Goal: Task Accomplishment & Management: Manage account settings

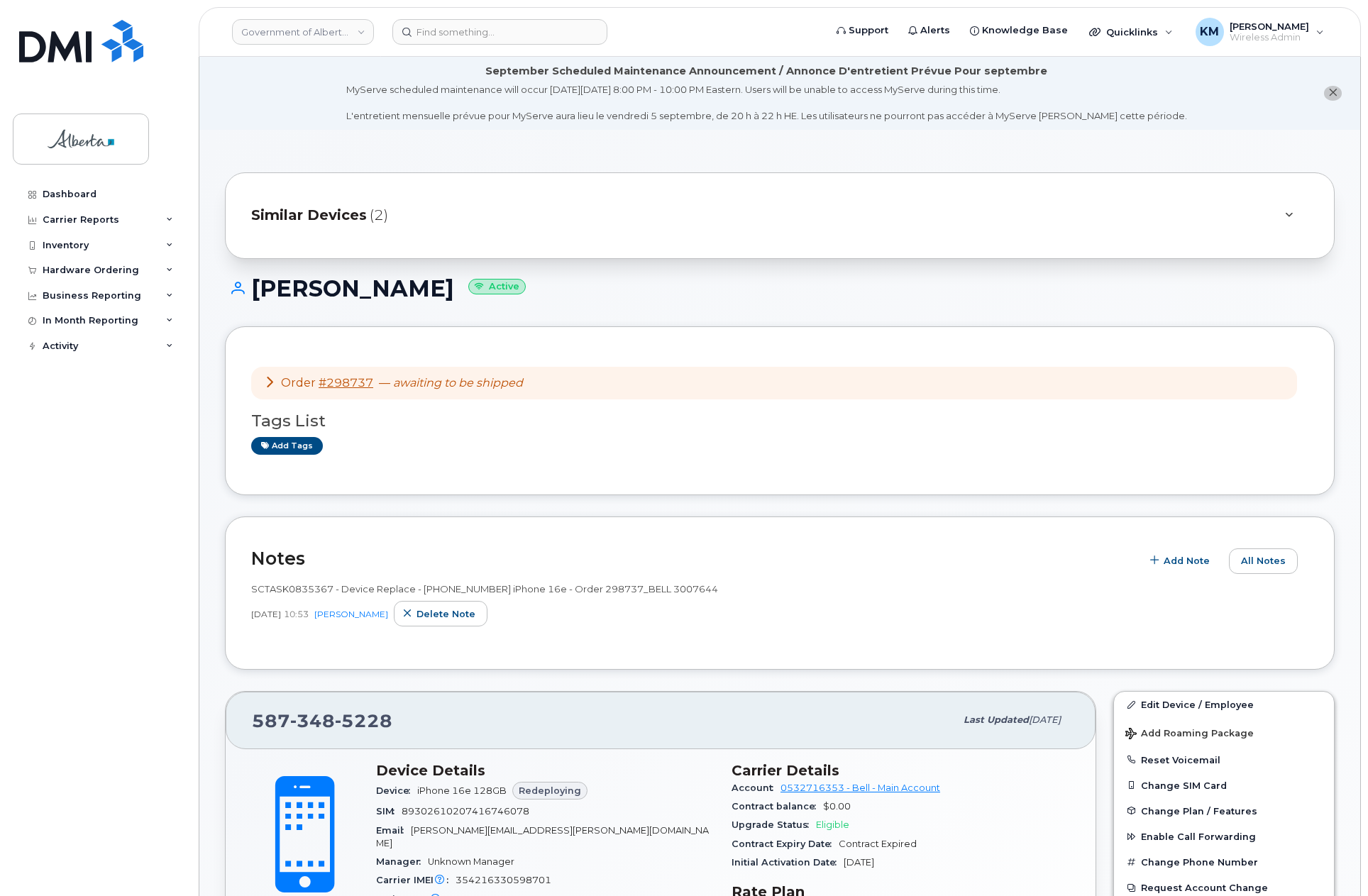
scroll to position [567, 0]
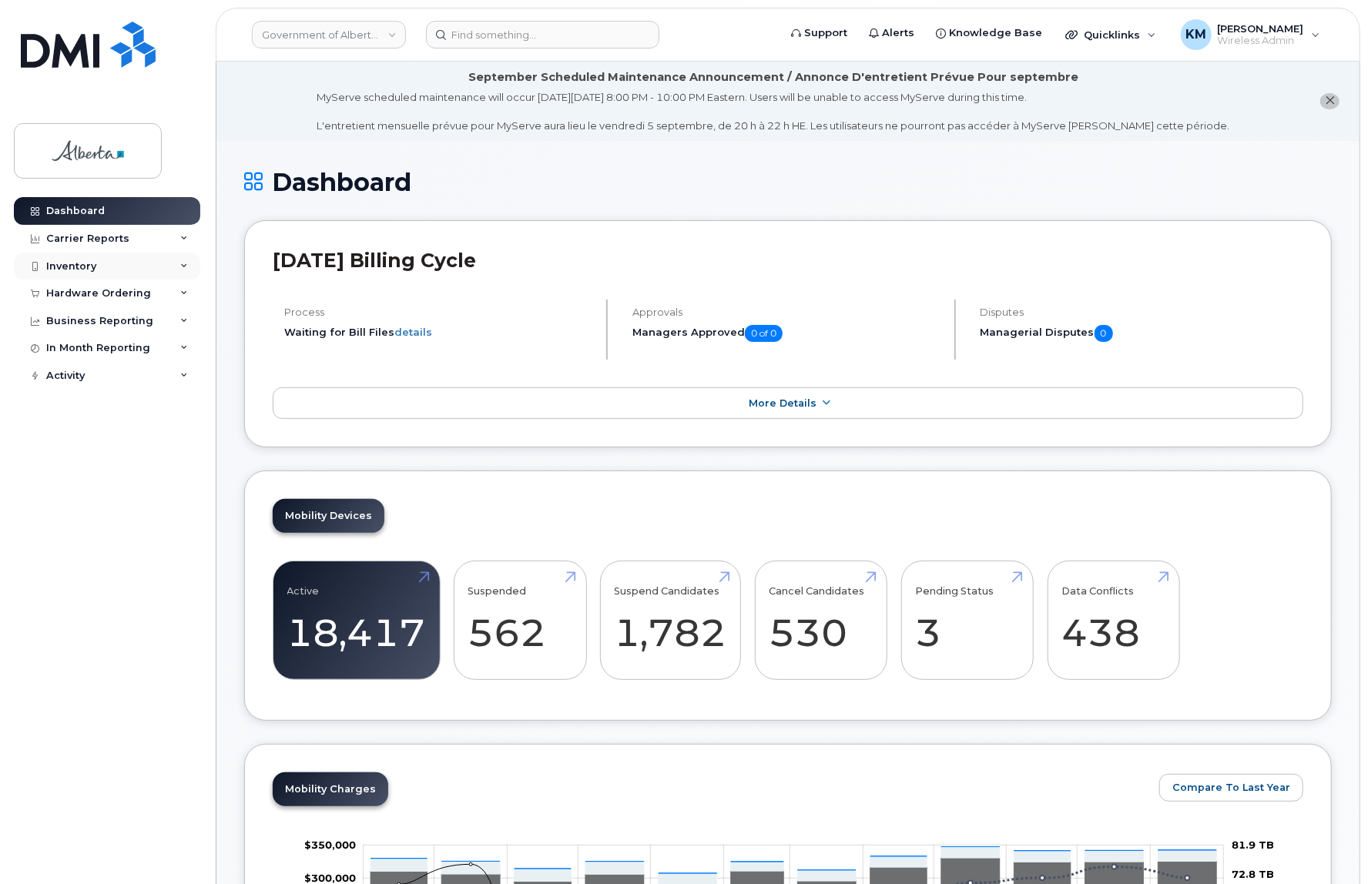
click at [87, 266] on div "Inventory" at bounding box center [71, 266] width 50 height 12
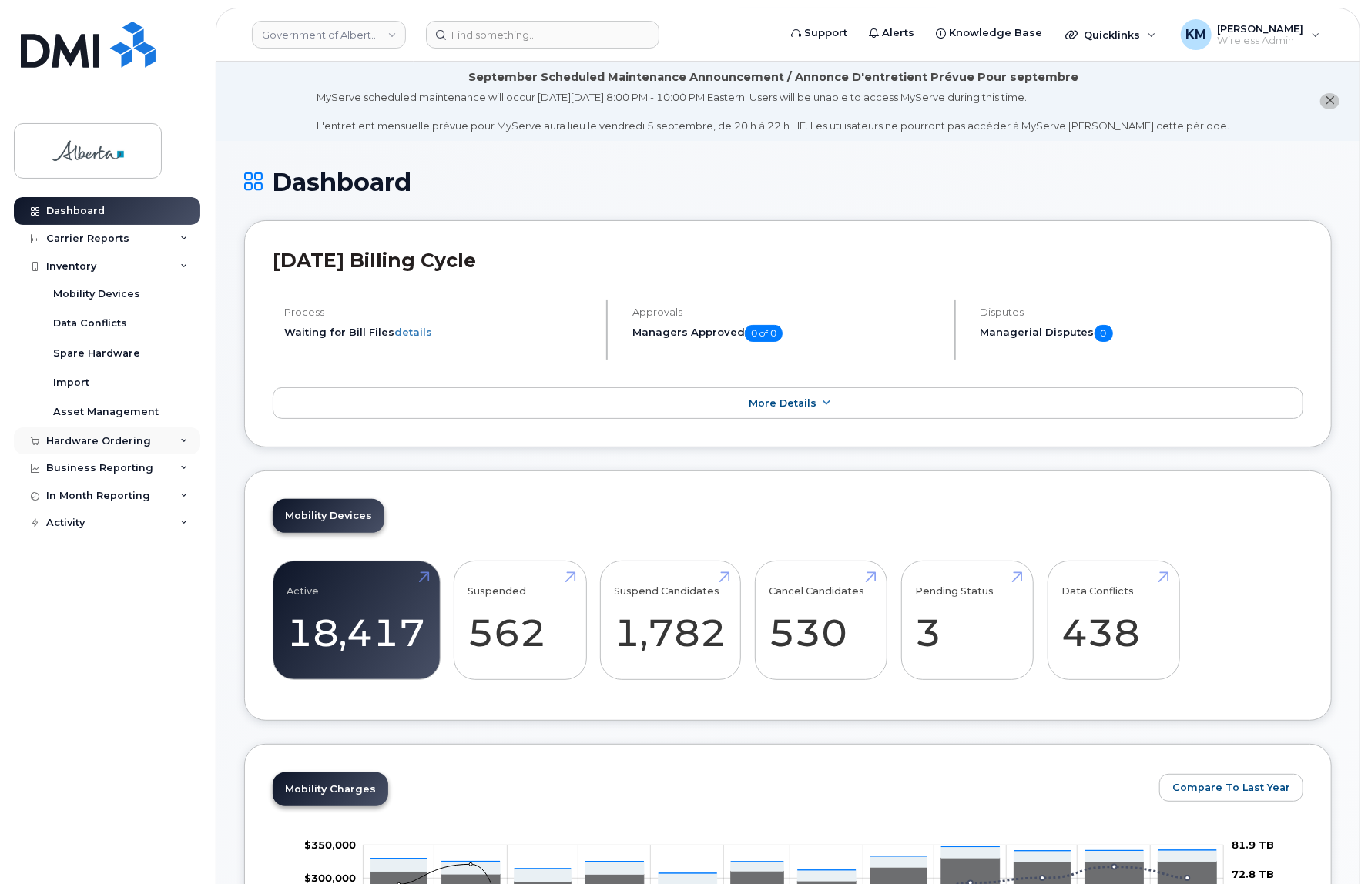
click at [91, 440] on div "Hardware Ordering" at bounding box center [98, 441] width 105 height 12
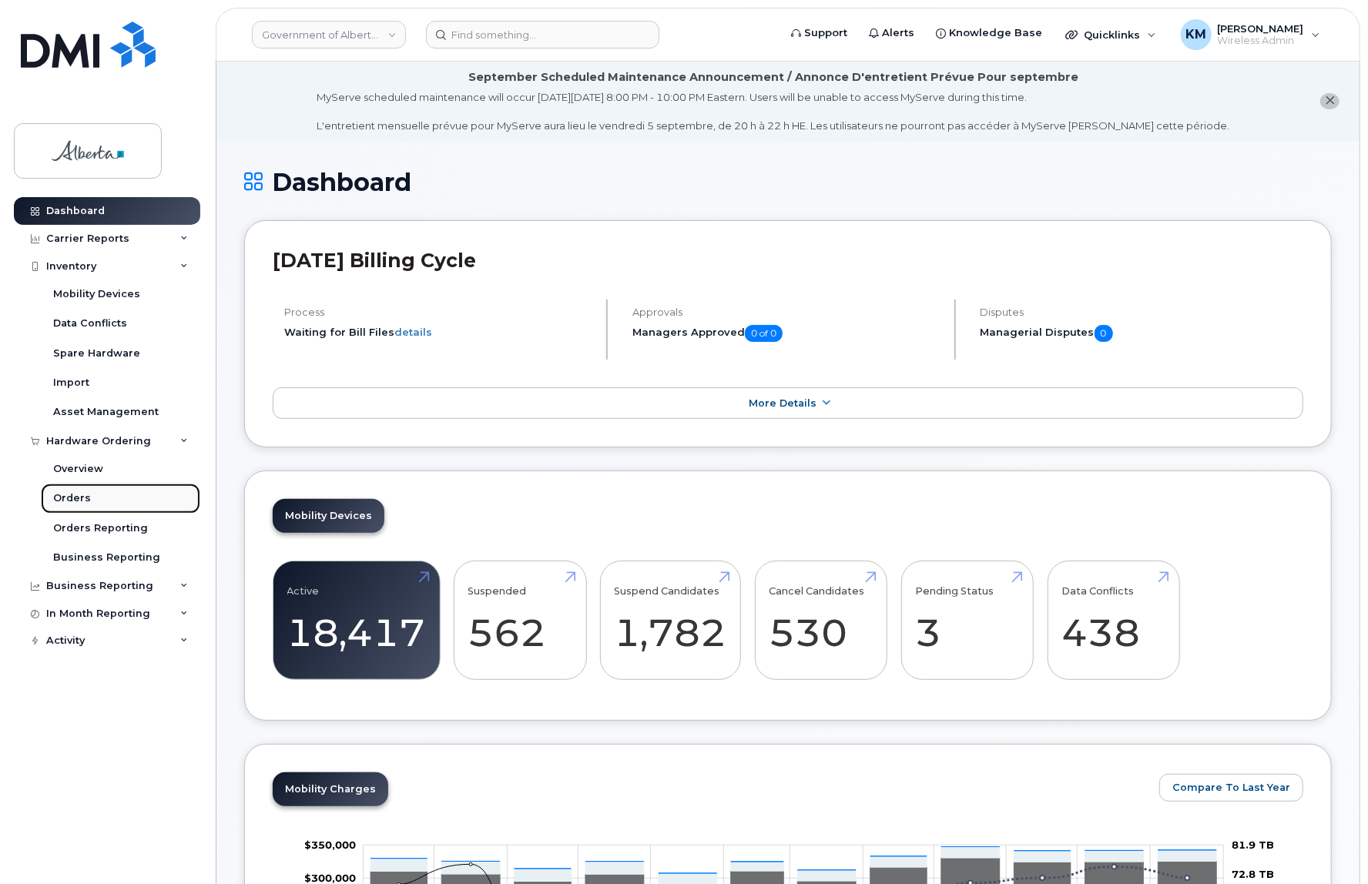
click at [68, 498] on div "Orders" at bounding box center [72, 499] width 38 height 14
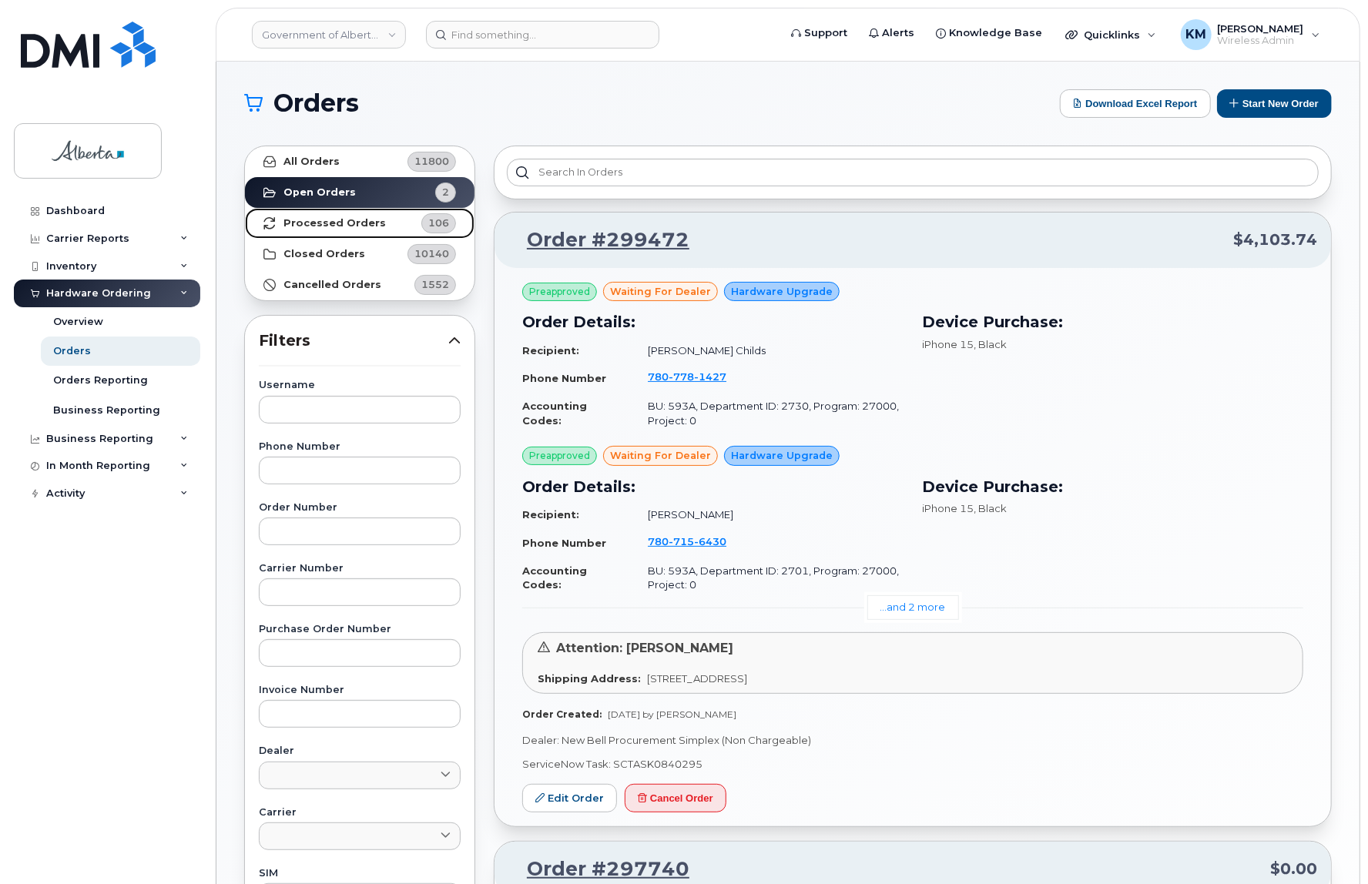
click at [313, 223] on strong "Processed Orders" at bounding box center [335, 223] width 102 height 12
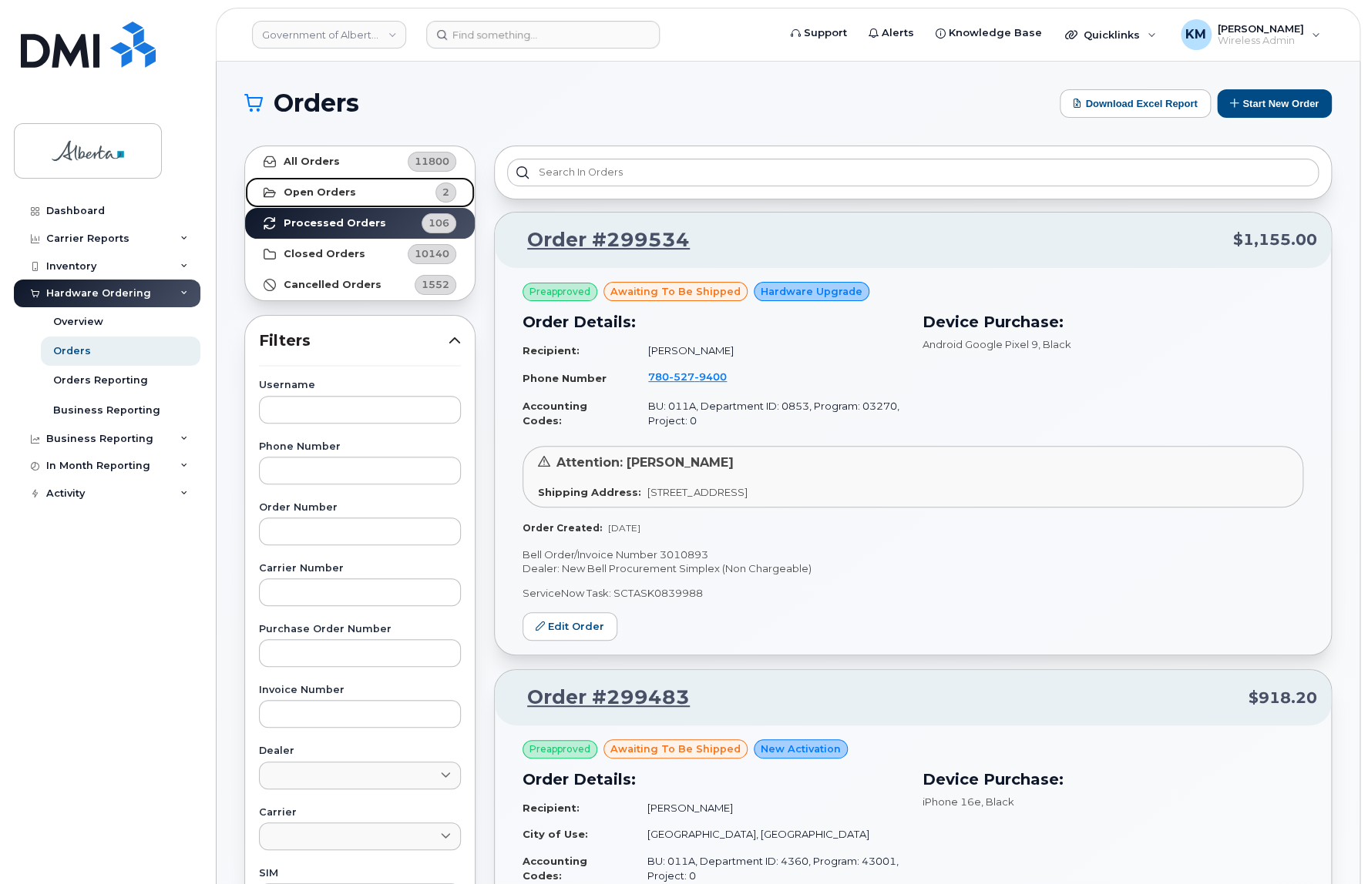
click at [344, 190] on strong "Open Orders" at bounding box center [320, 192] width 72 height 12
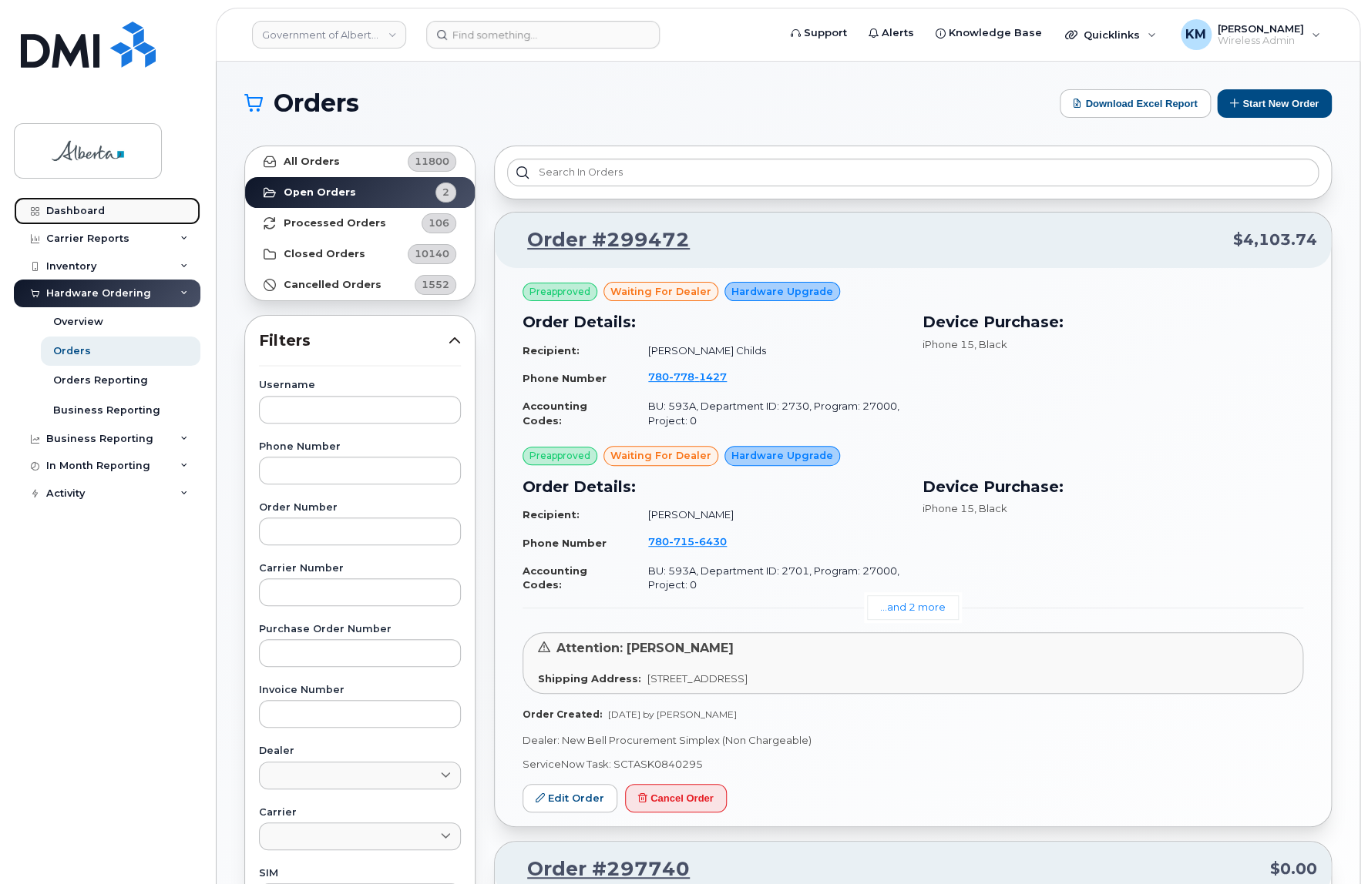
click at [94, 206] on div "Dashboard" at bounding box center [75, 211] width 59 height 12
click at [95, 206] on div "Dashboard" at bounding box center [75, 211] width 59 height 12
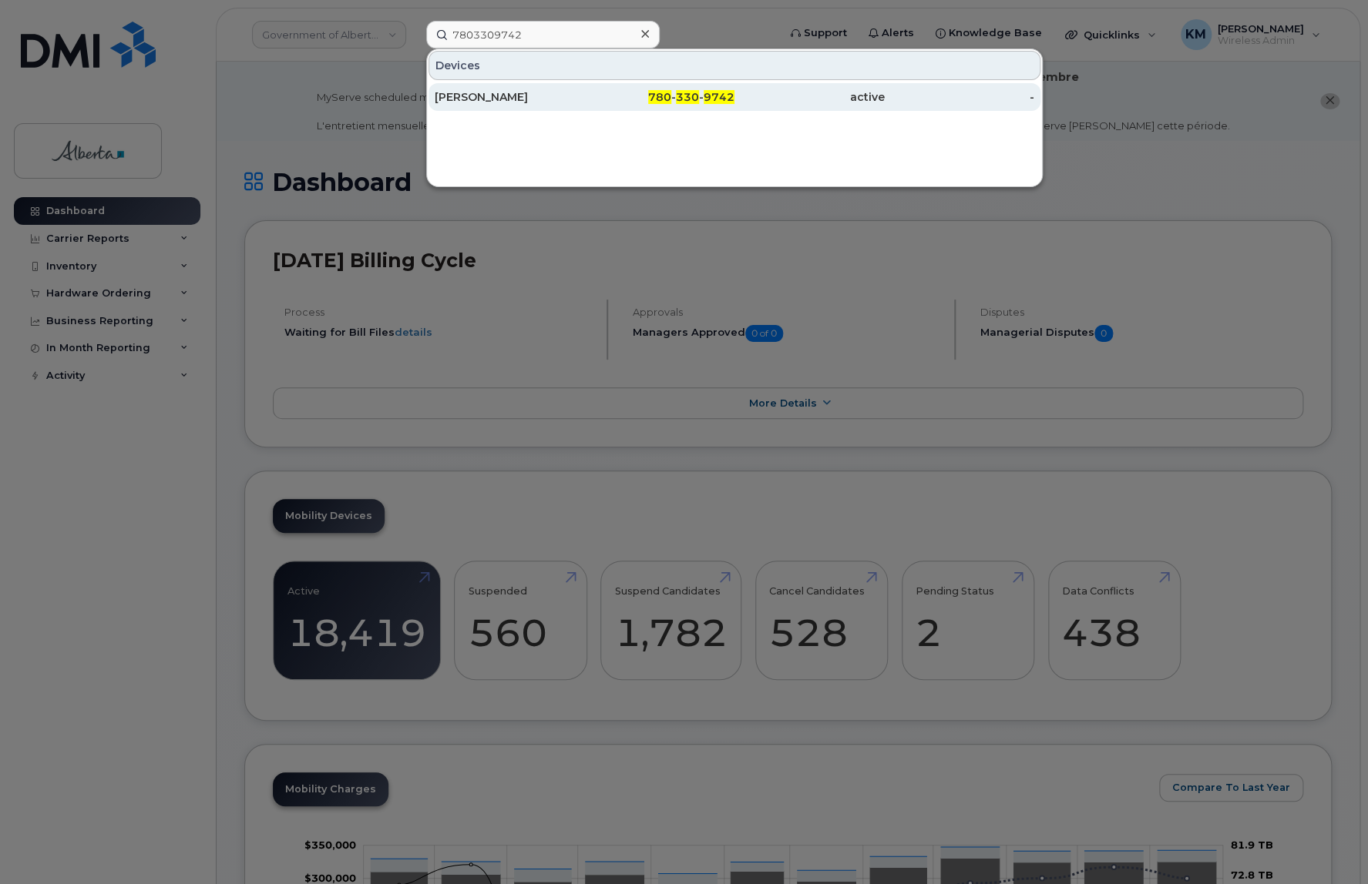
type input "7803309742"
click at [529, 96] on div "[PERSON_NAME]" at bounding box center [510, 96] width 150 height 15
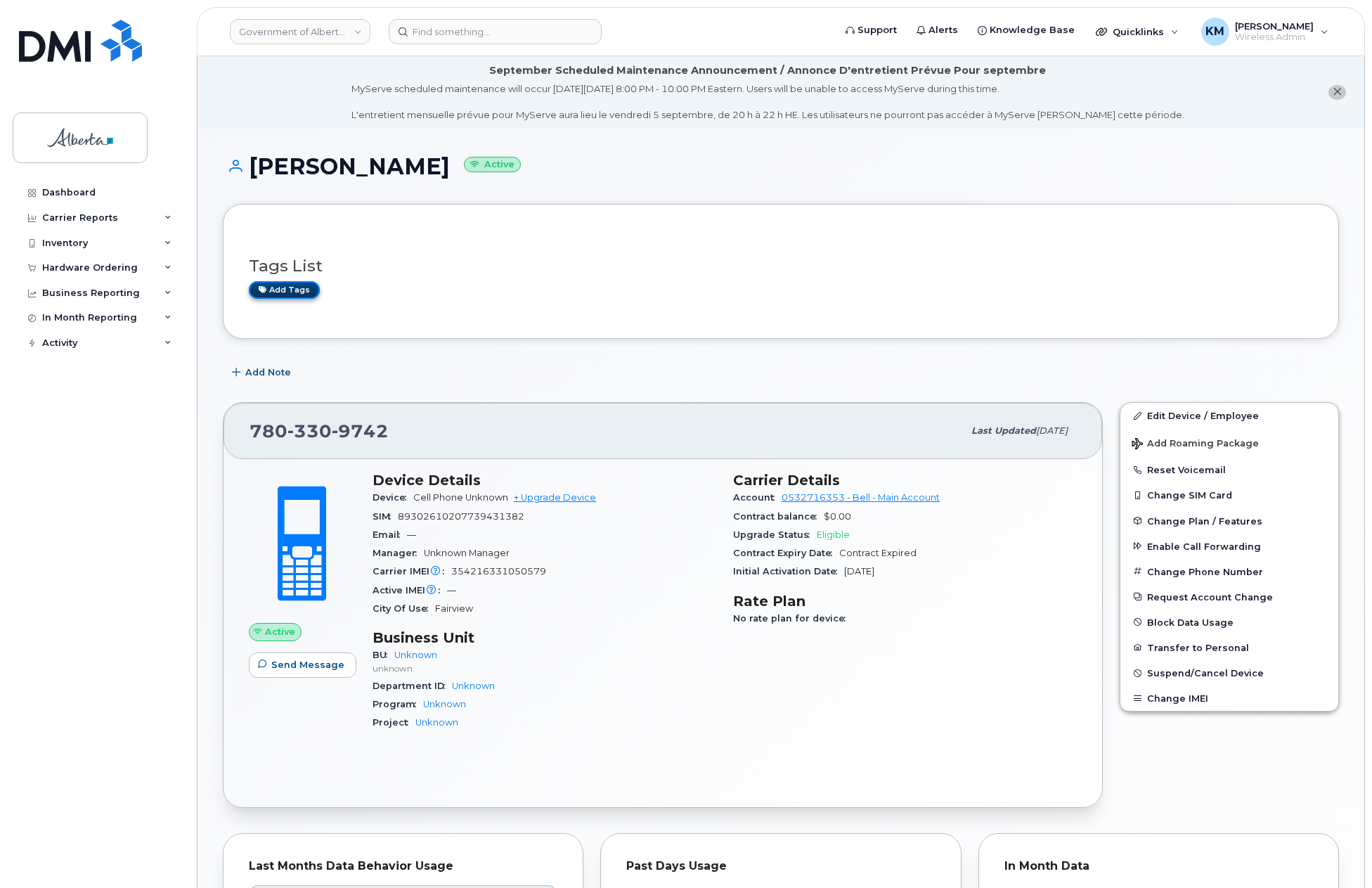
click at [295, 292] on link "Add tags" at bounding box center [285, 289] width 71 height 17
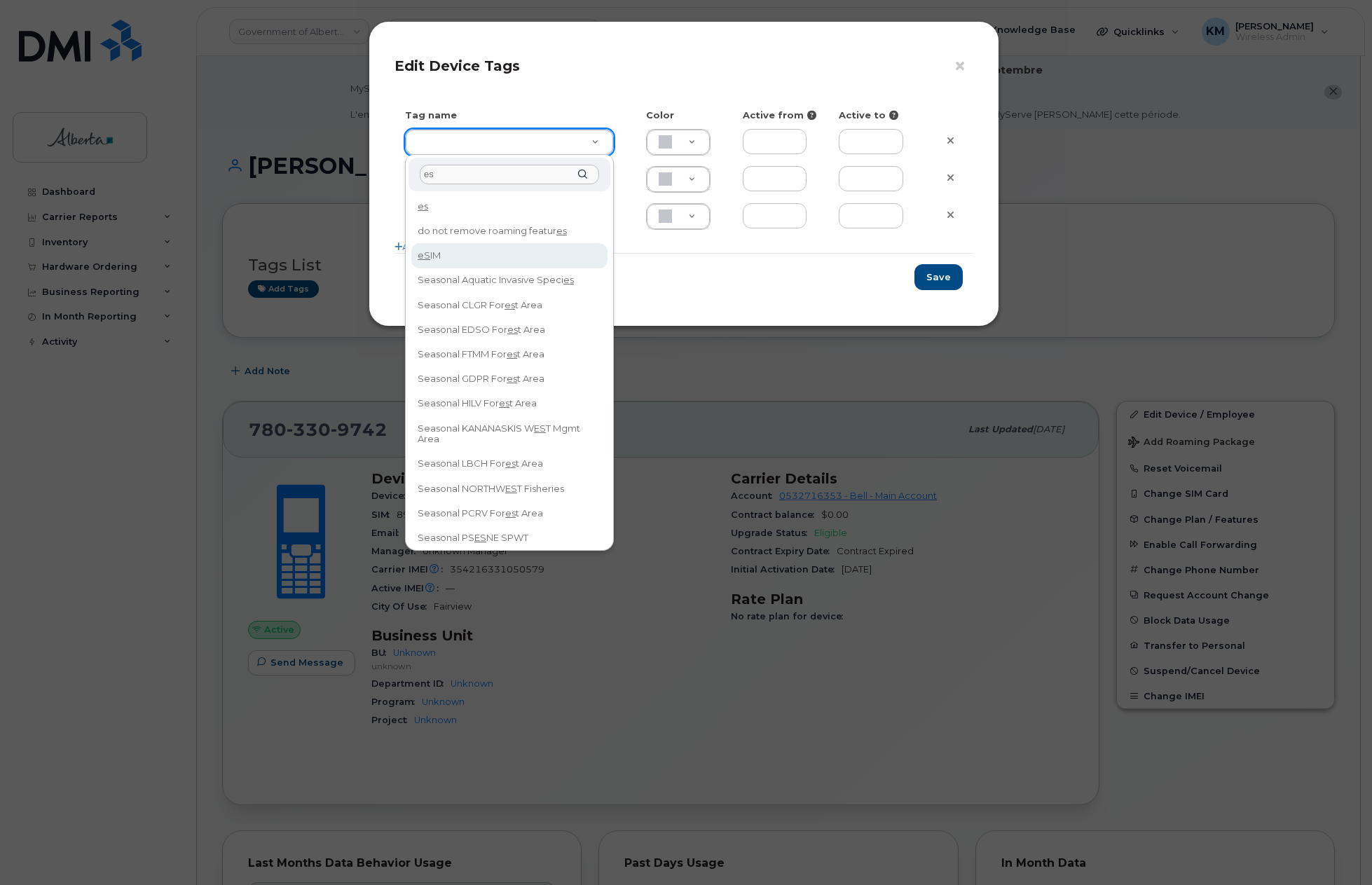
type input "es"
type input "eSIM"
type input "D6CDC1"
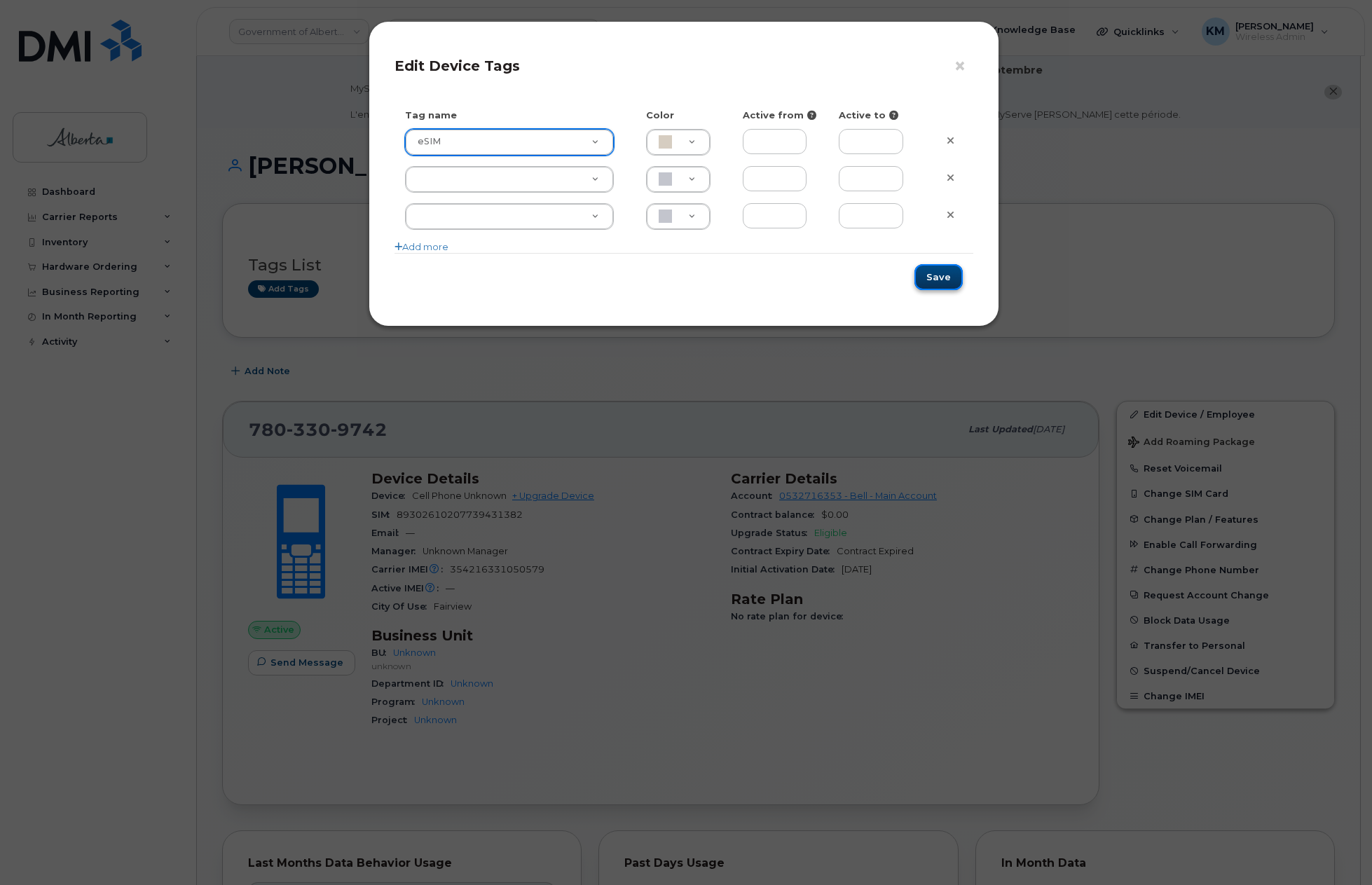
click at [943, 269] on button "Save" at bounding box center [937, 277] width 48 height 26
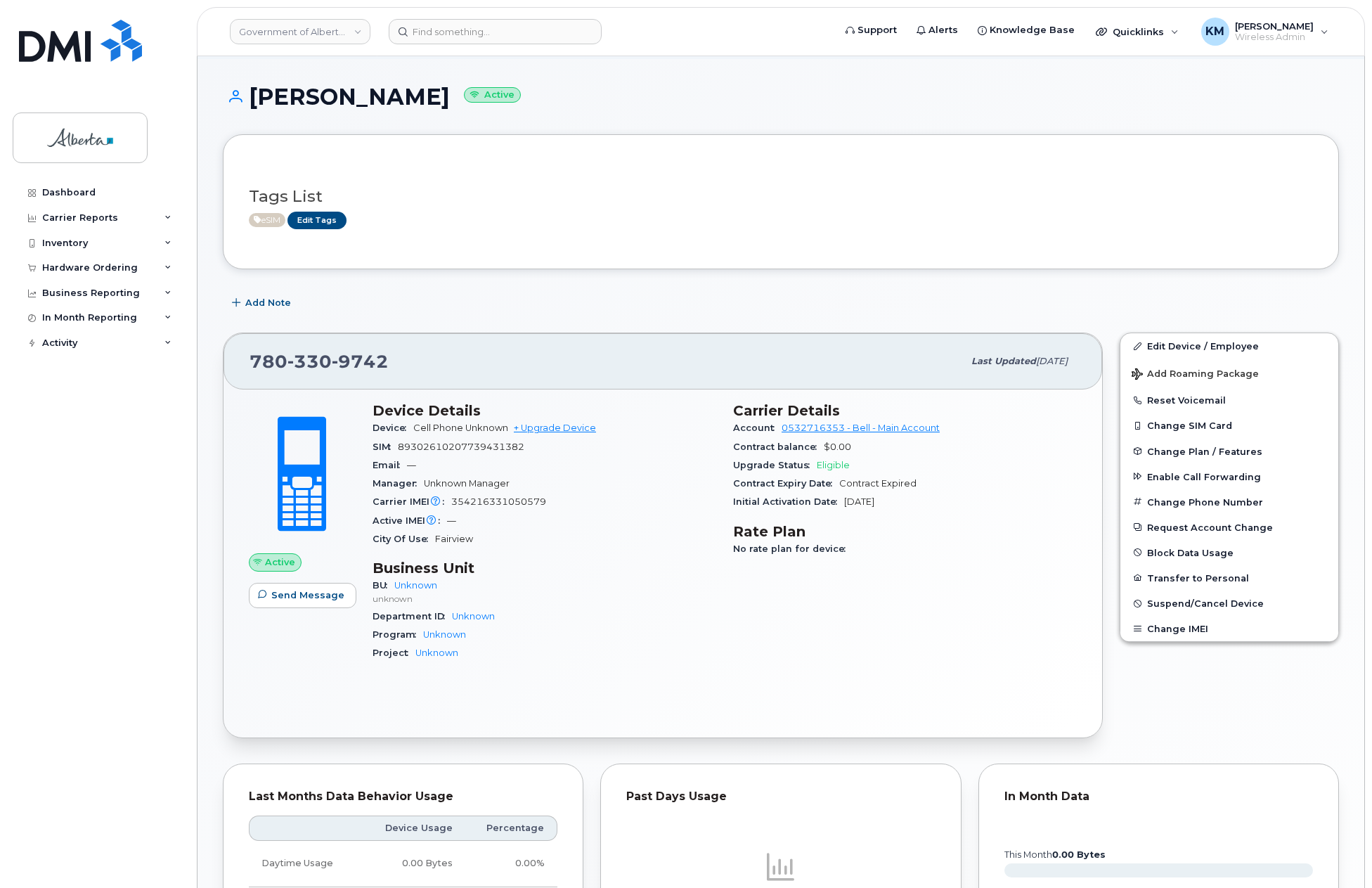
scroll to position [70, 0]
click at [275, 297] on span "Add Note" at bounding box center [268, 302] width 46 height 14
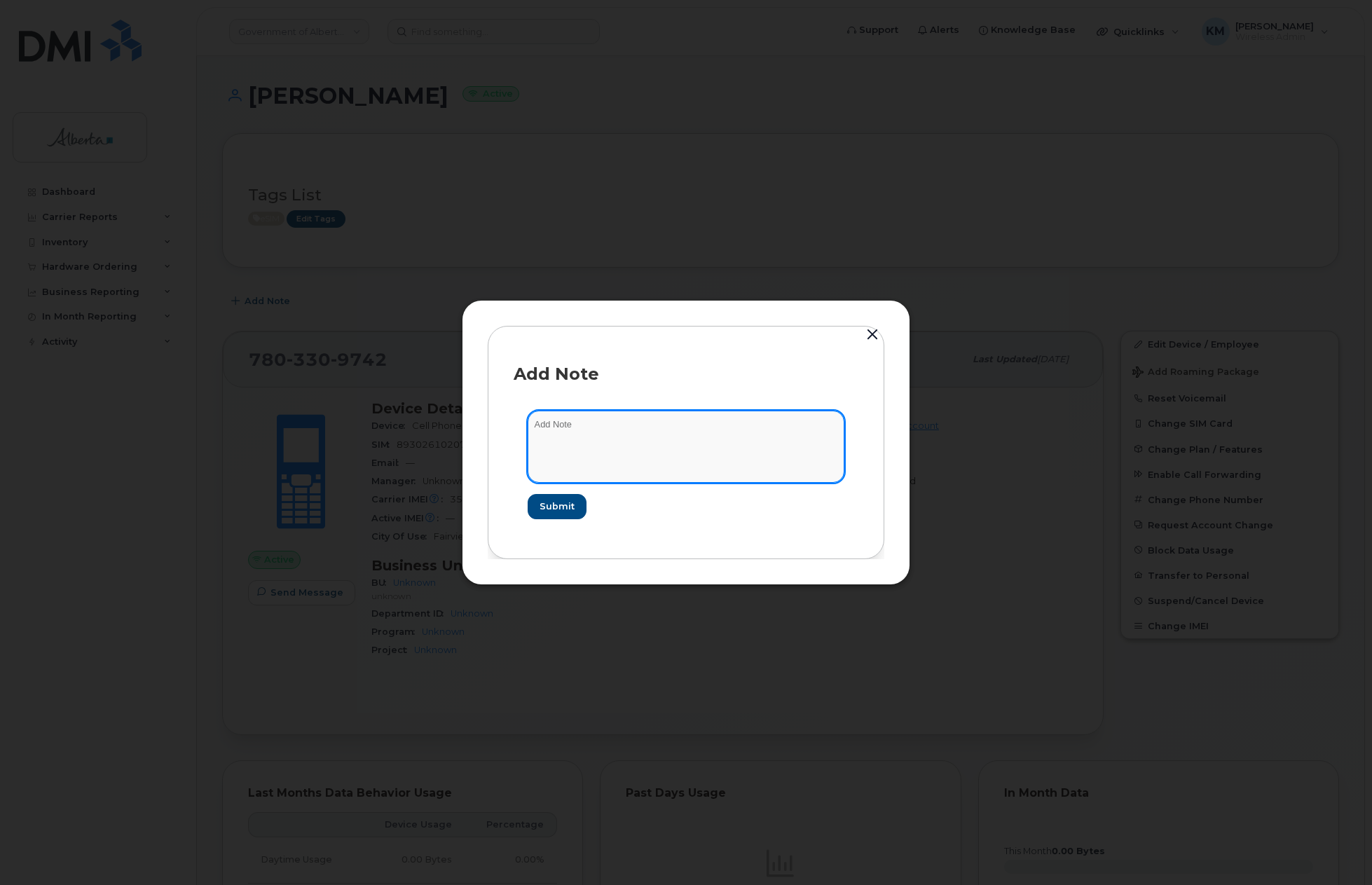
click at [577, 413] on textarea at bounding box center [686, 446] width 316 height 72
click at [688, 412] on textarea "SCTASK0840036 -" at bounding box center [686, 446] width 316 height 72
paste textarea "Device Plan New - (1) iPhone 16e Order 299483_BELL 3010695"
type textarea "SCTASK0840036 - Device Plan New - (1) iPhone 16e Order 299483_BELL 3010695"
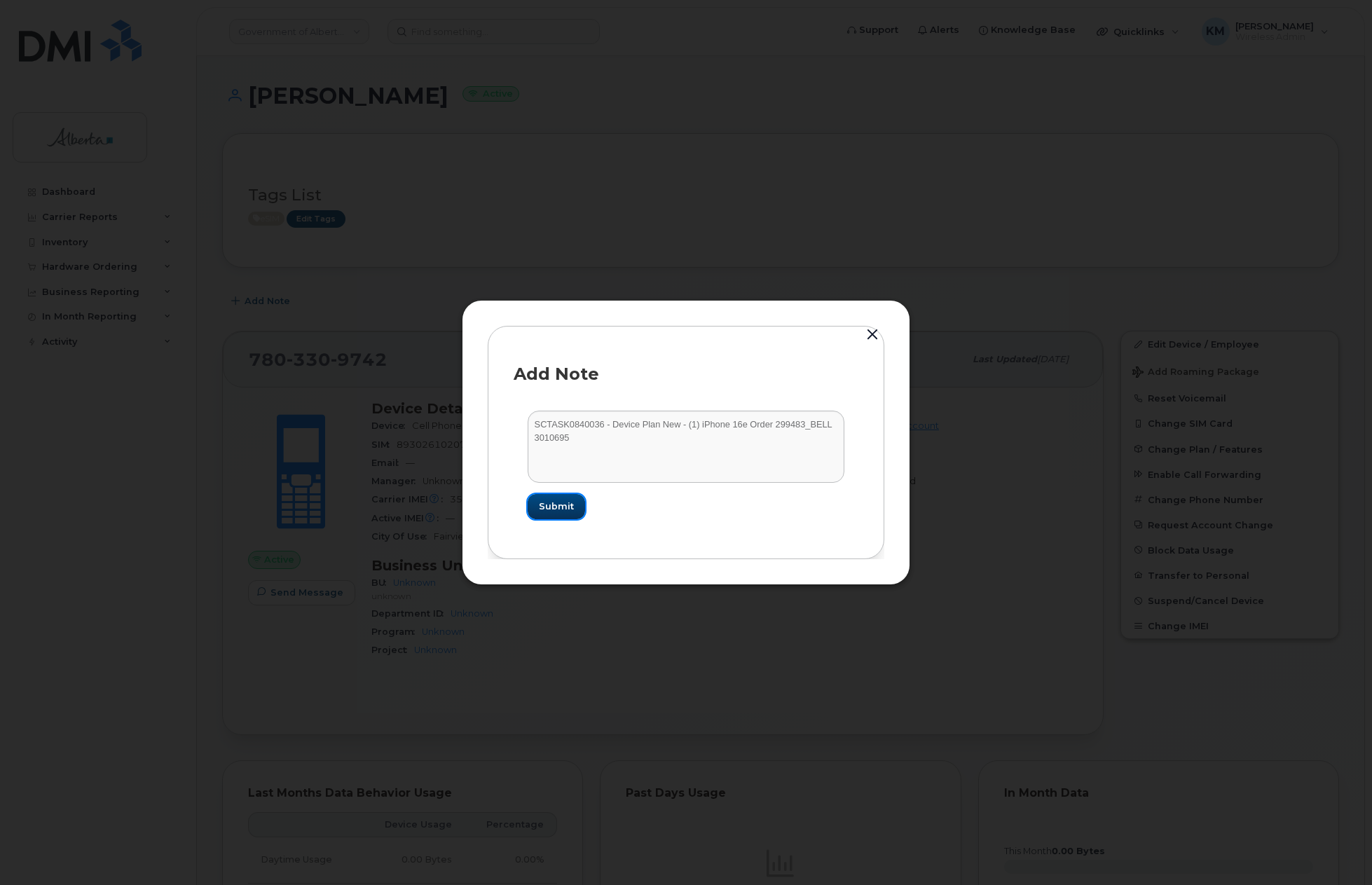
click at [566, 508] on span "Submit" at bounding box center [556, 506] width 35 height 14
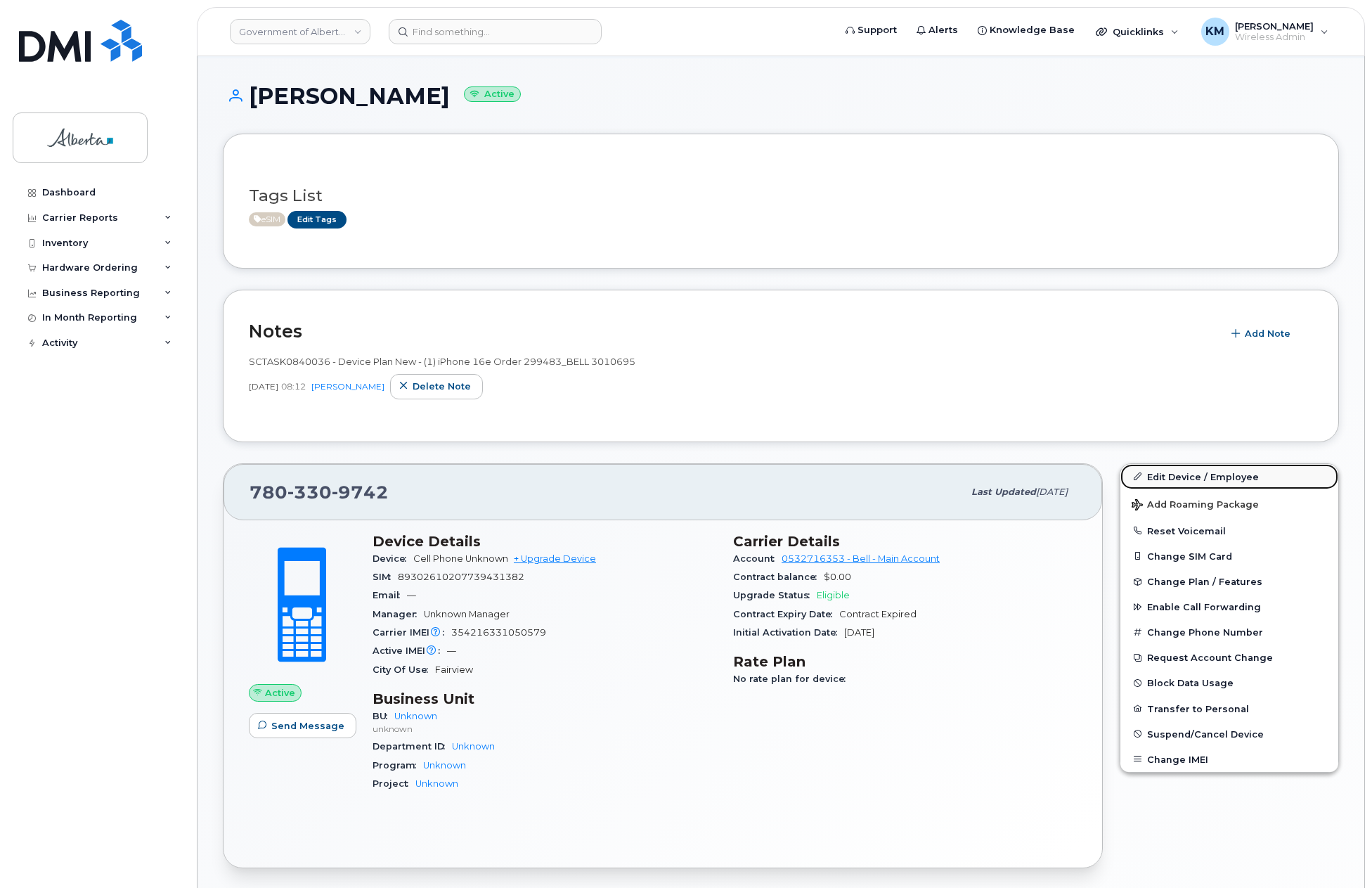
click at [1189, 474] on link "Edit Device / Employee" at bounding box center [1229, 477] width 218 height 26
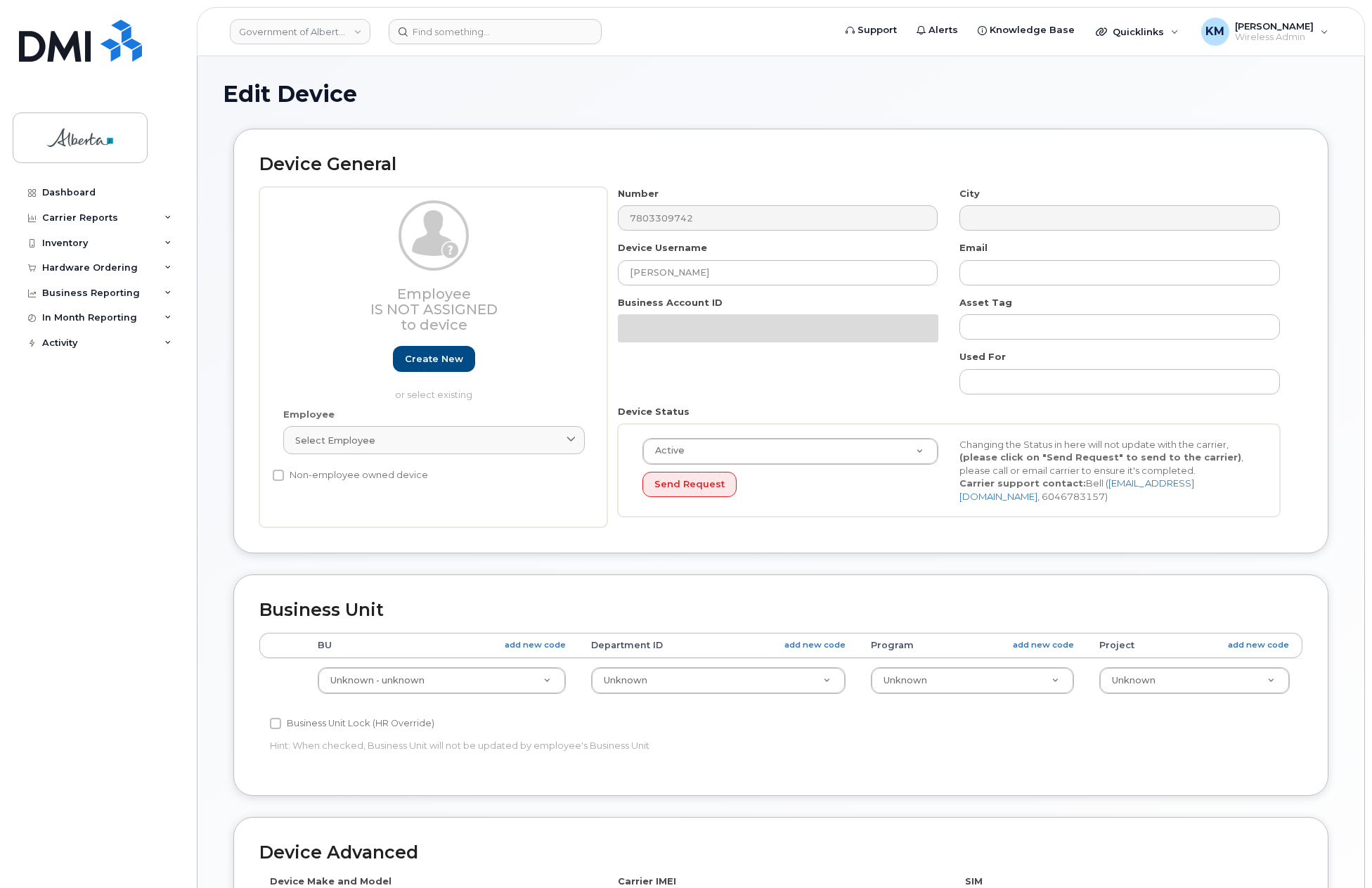
select select "4100854"
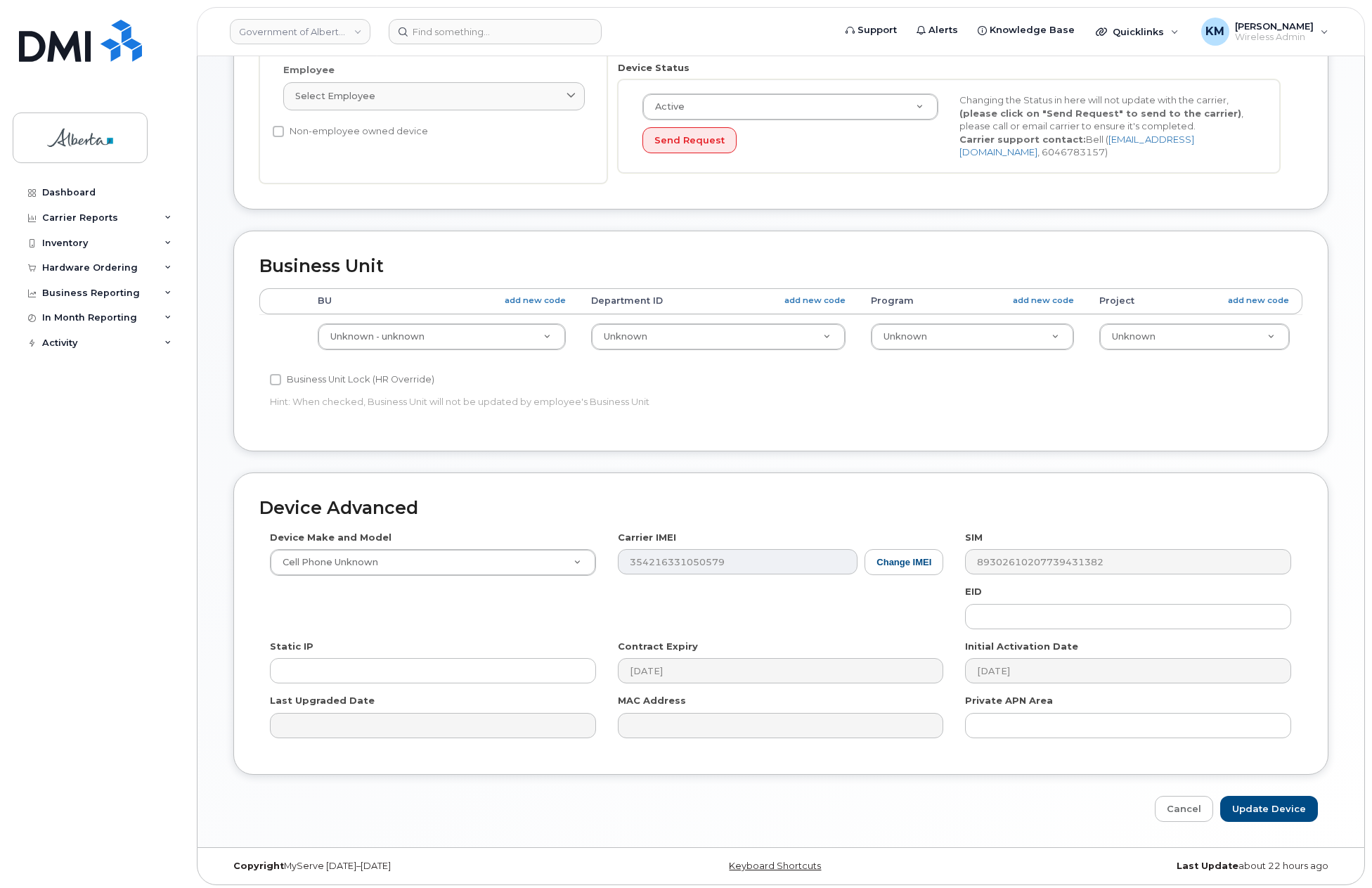
scroll to position [421, 0]
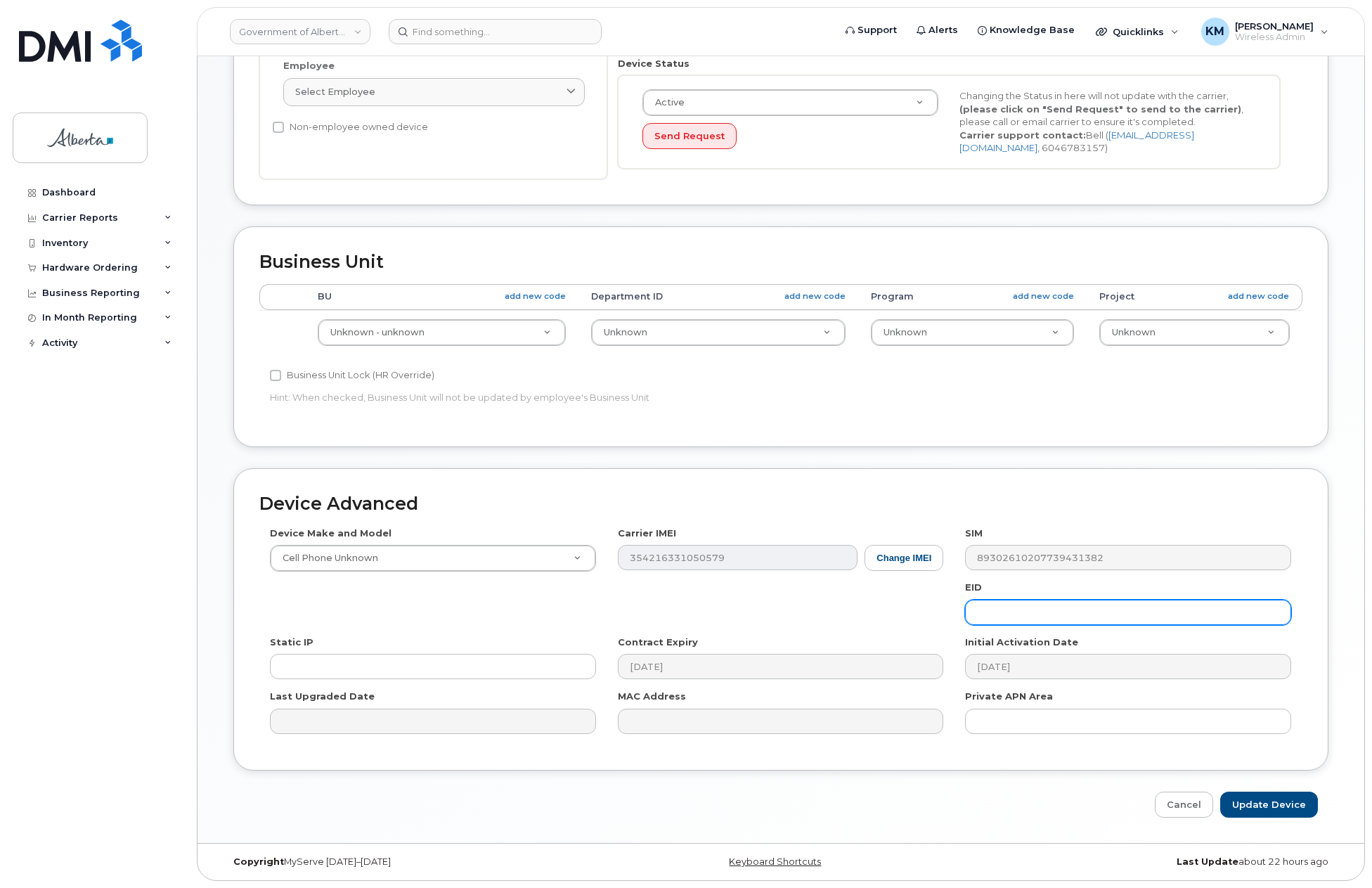
click at [1030, 619] on input "text" at bounding box center [1128, 612] width 326 height 26
paste input "89043052010008887025010584208293"
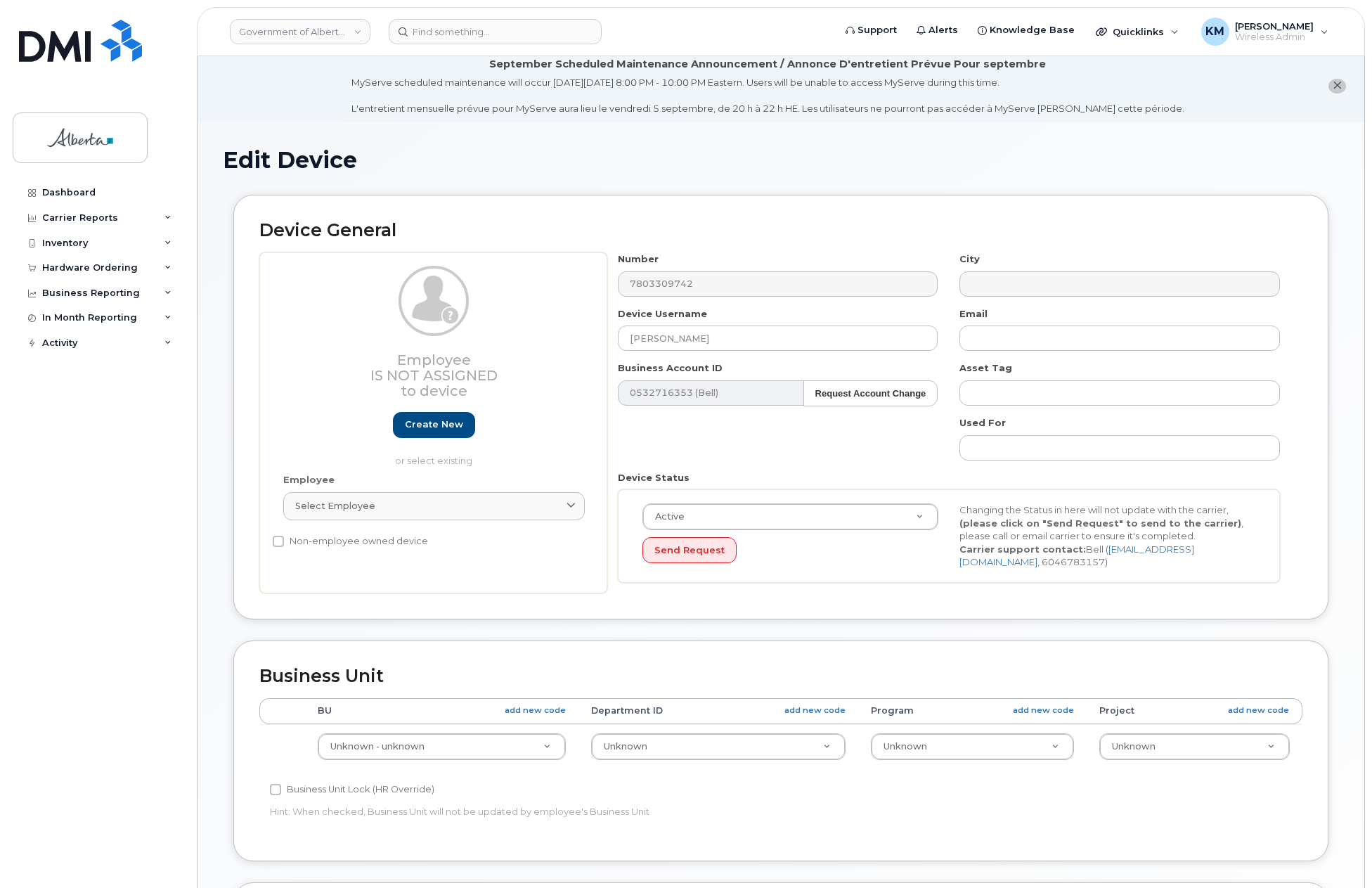
scroll to position [0, 0]
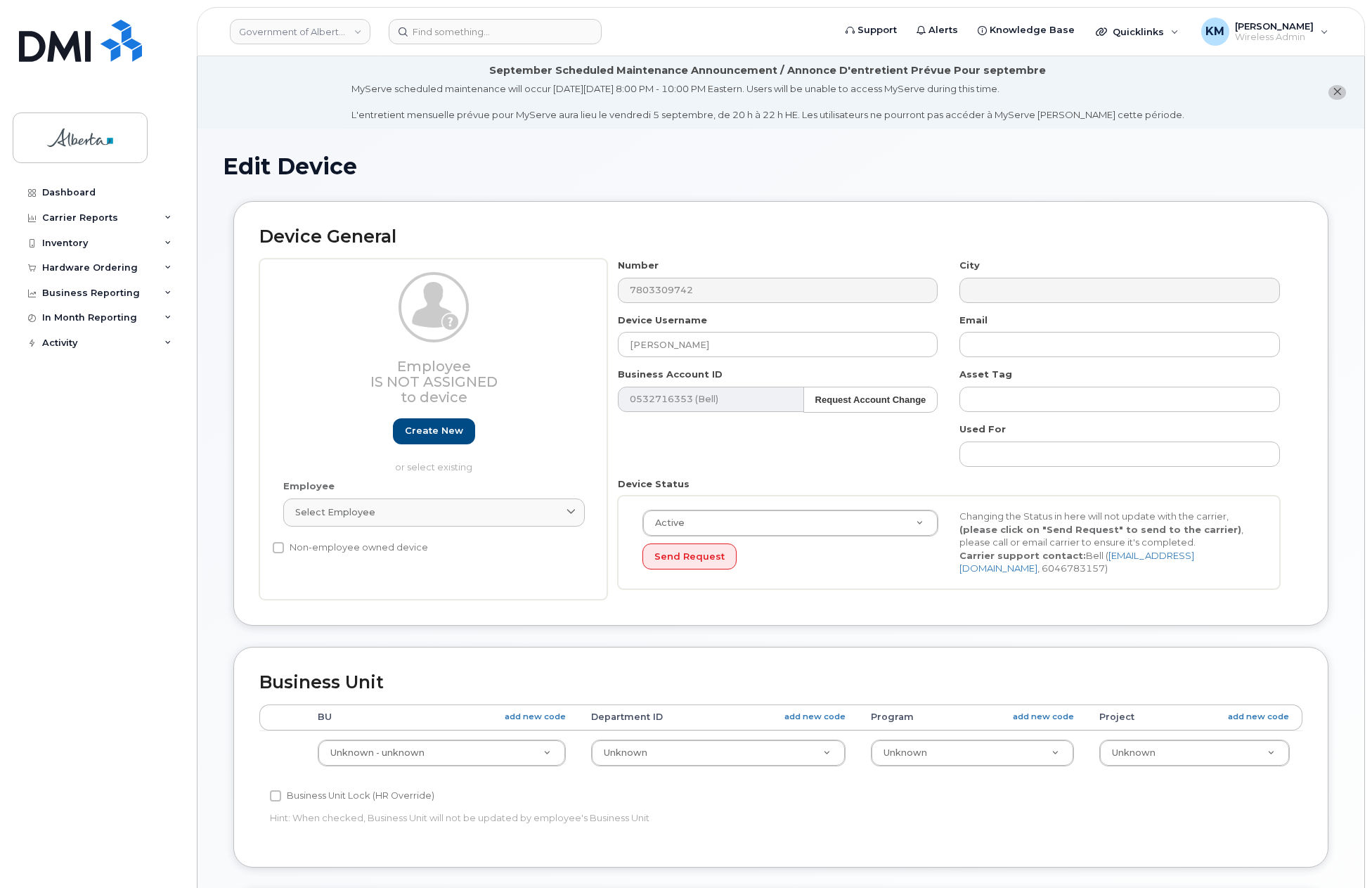
type input "89043052010008887025010584208293"
click at [1002, 345] on input "text" at bounding box center [1119, 345] width 320 height 26
paste input "[EMAIL_ADDRESS][PERSON_NAME][DOMAIN_NAME]"
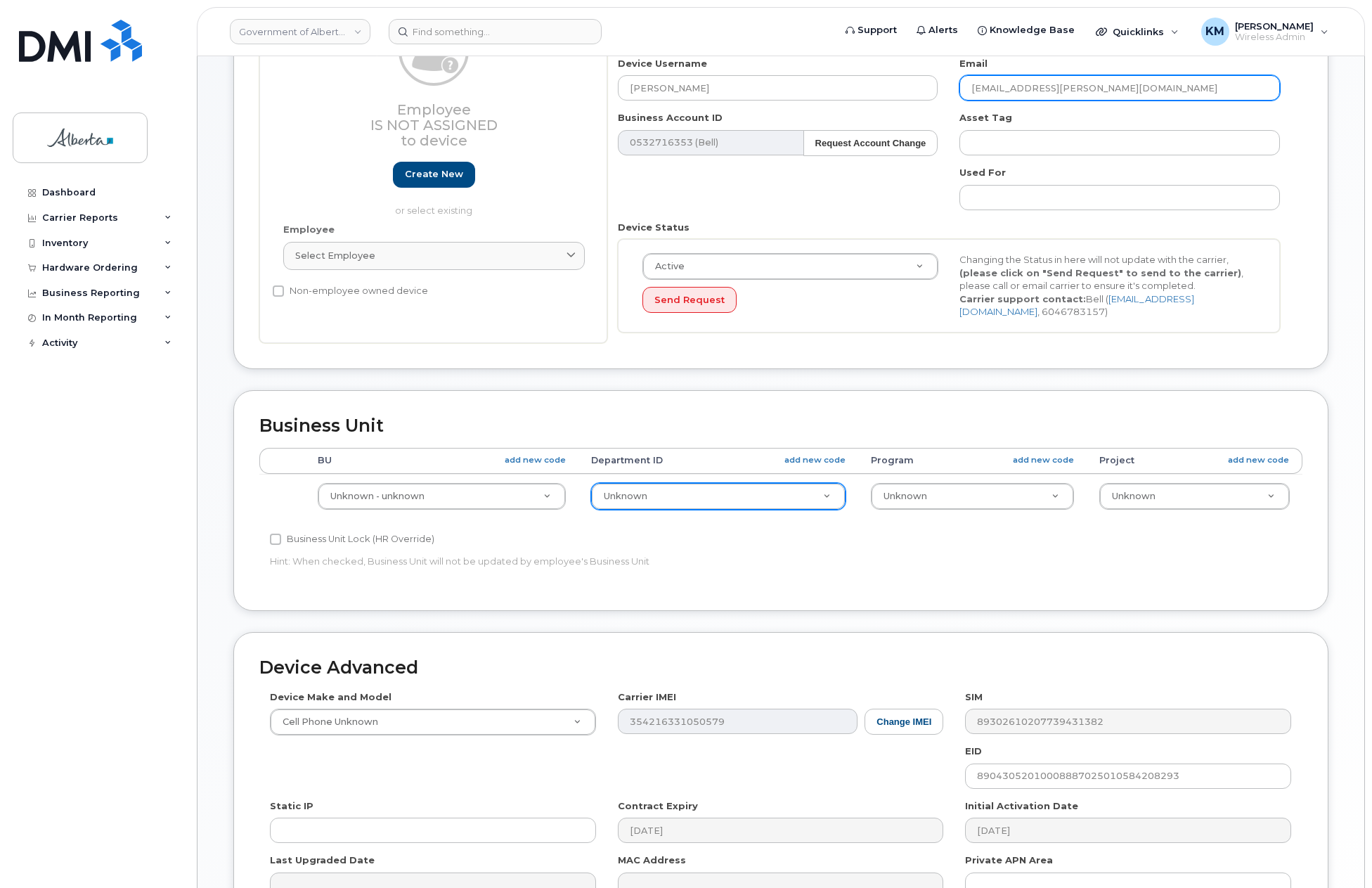
scroll to position [281, 0]
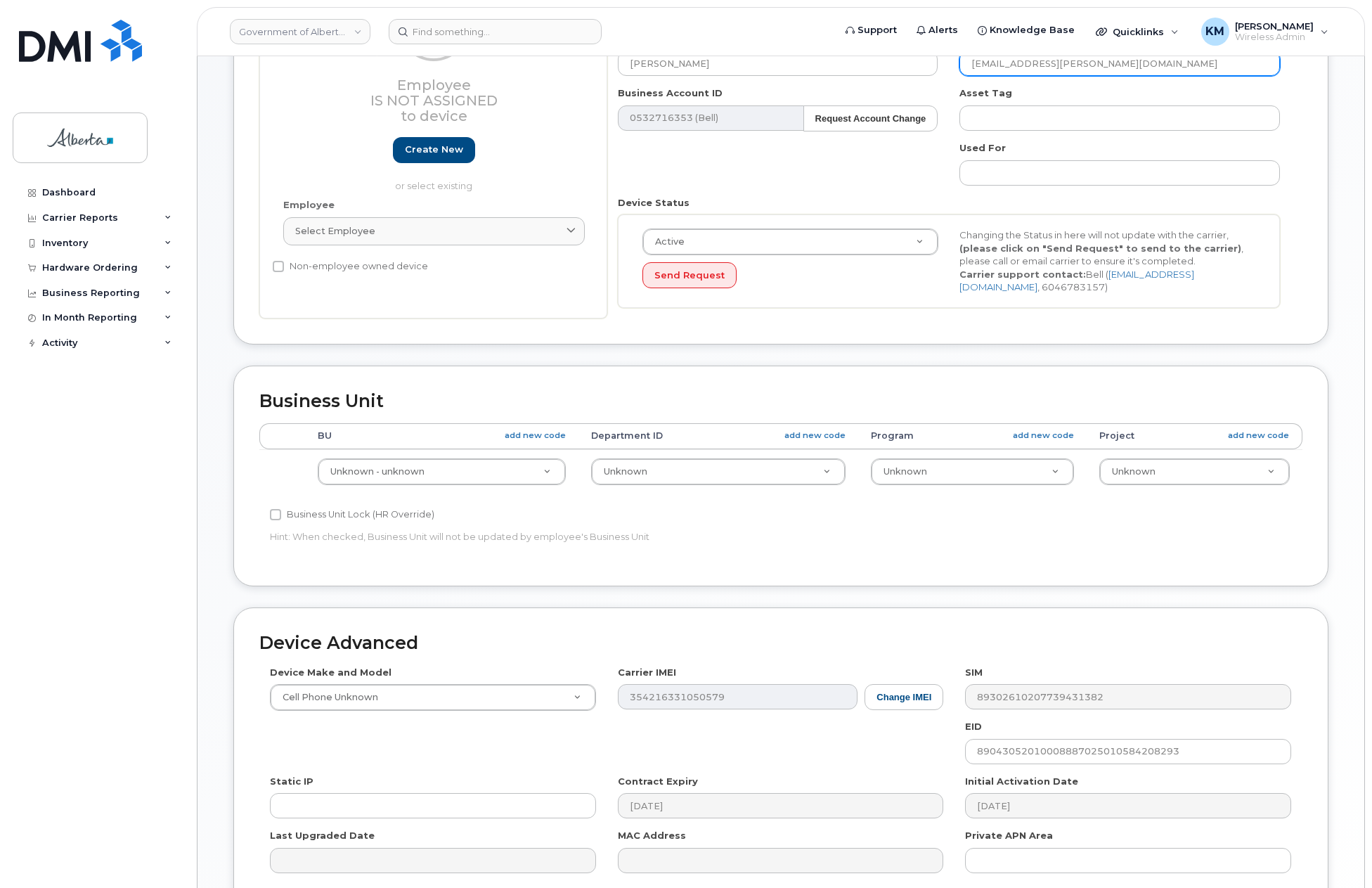
type input "[EMAIL_ADDRESS][PERSON_NAME][DOMAIN_NAME]"
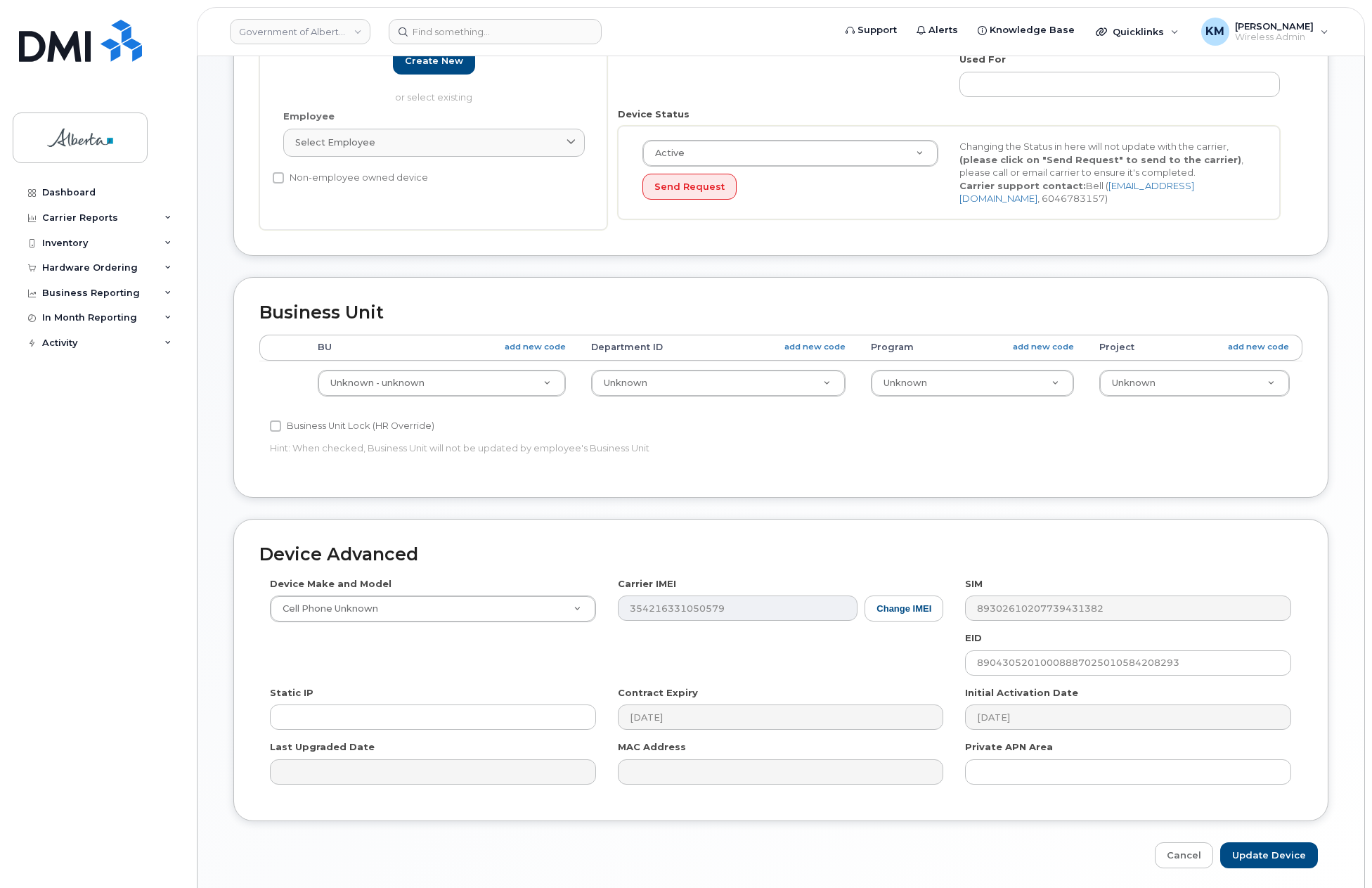
scroll to position [421, 0]
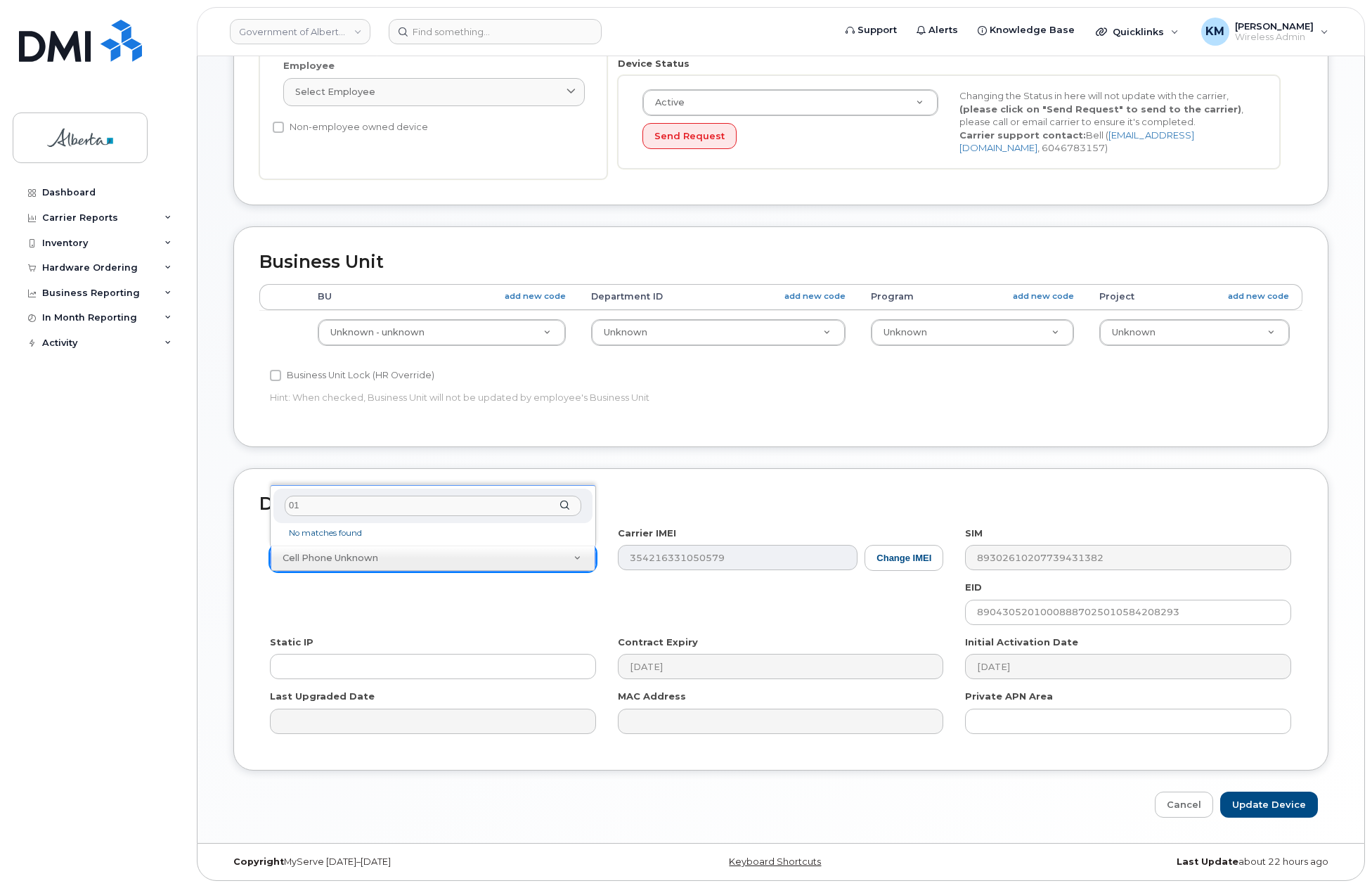
type input "0"
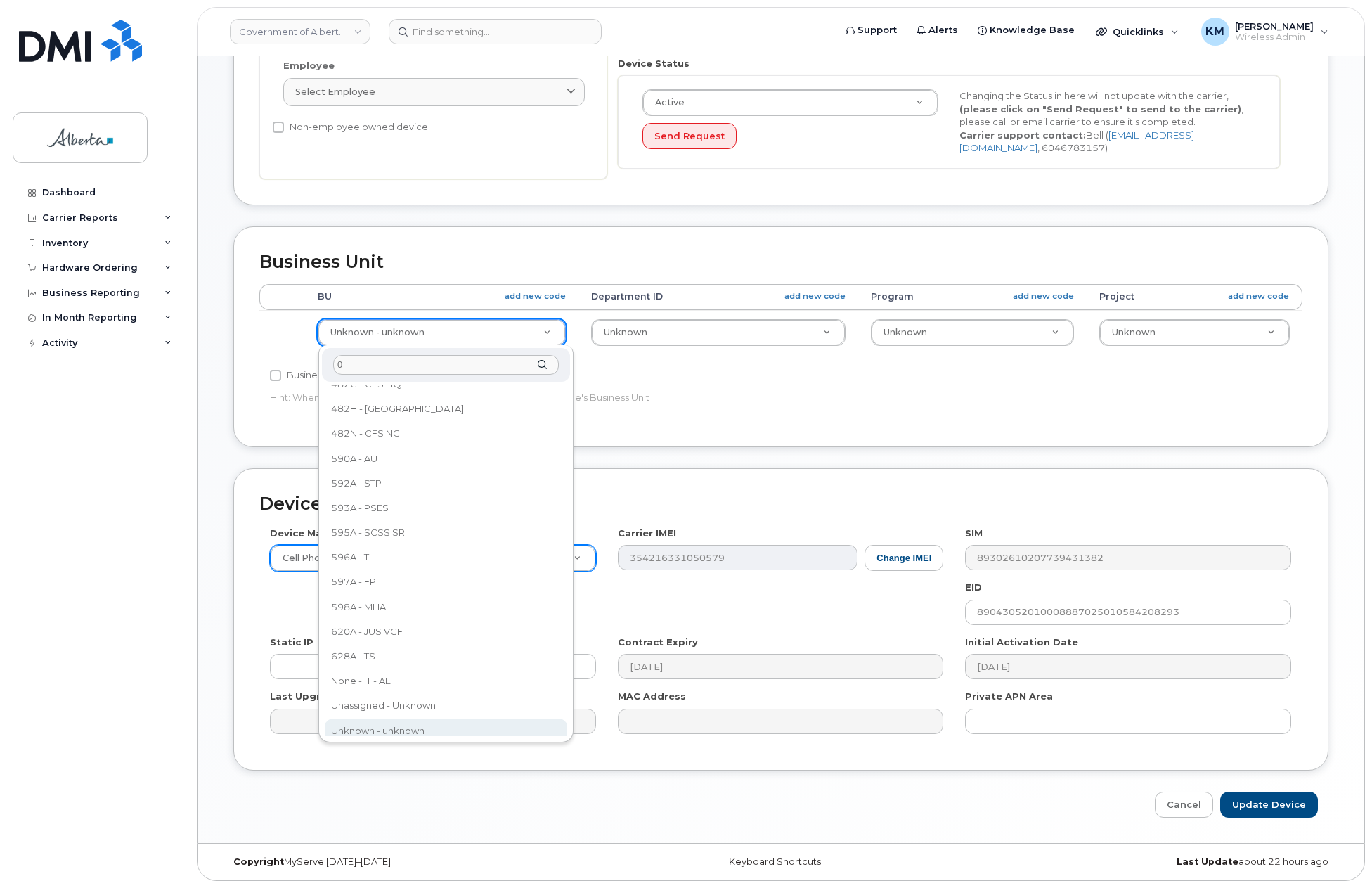
scroll to position [0, 0]
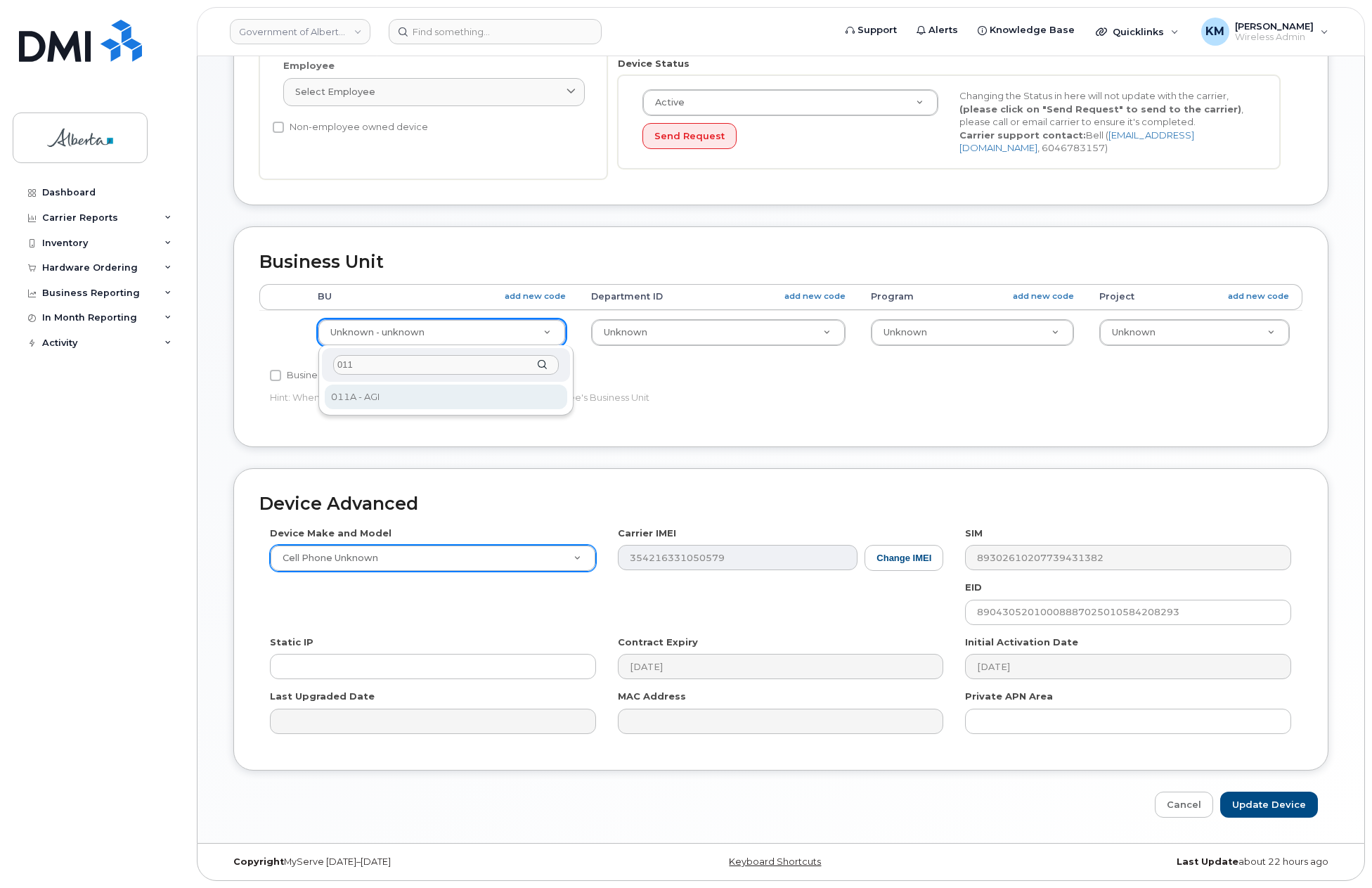
type input "011"
select select "4120336"
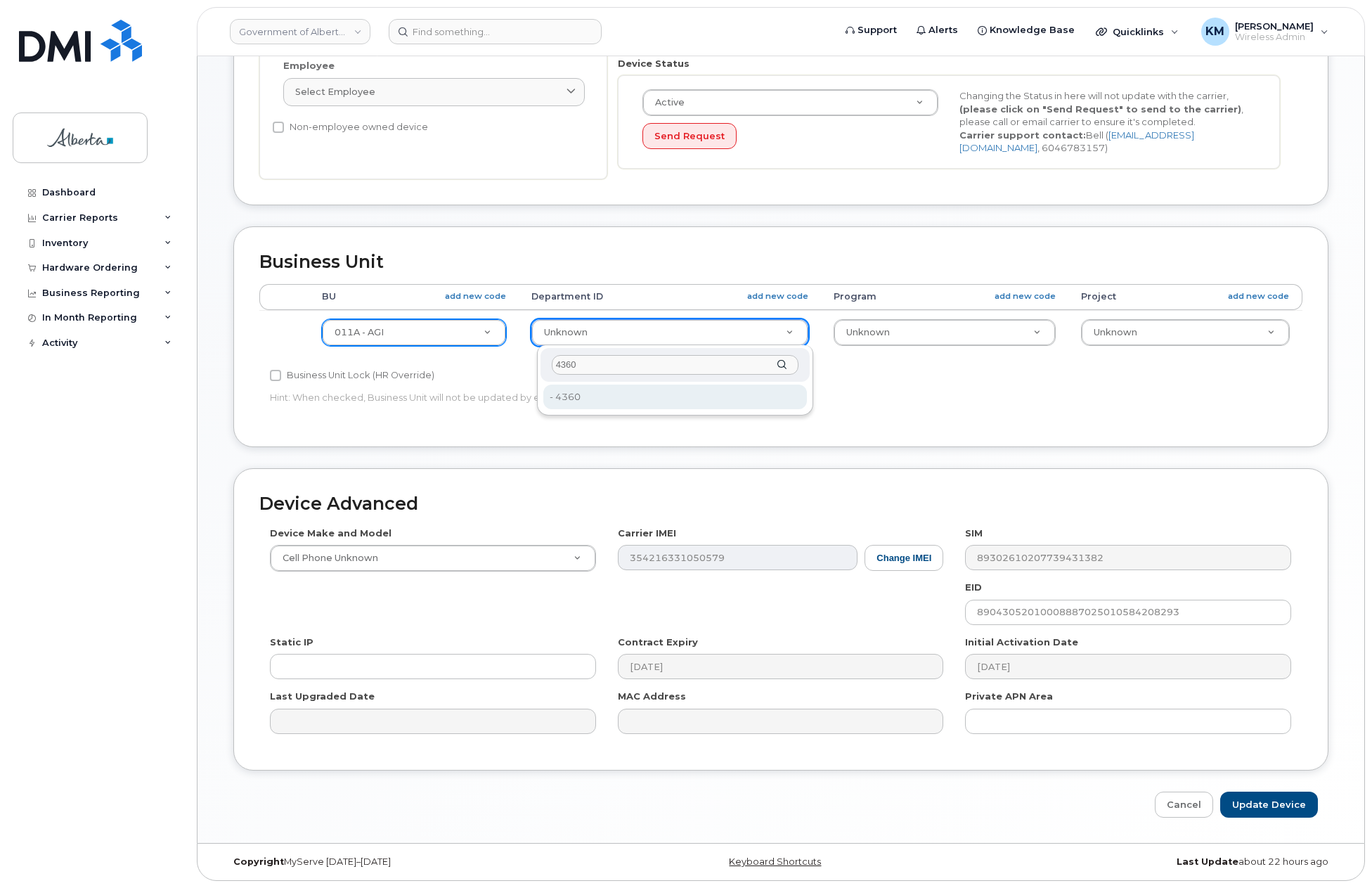
type input "4360"
type input "4752927"
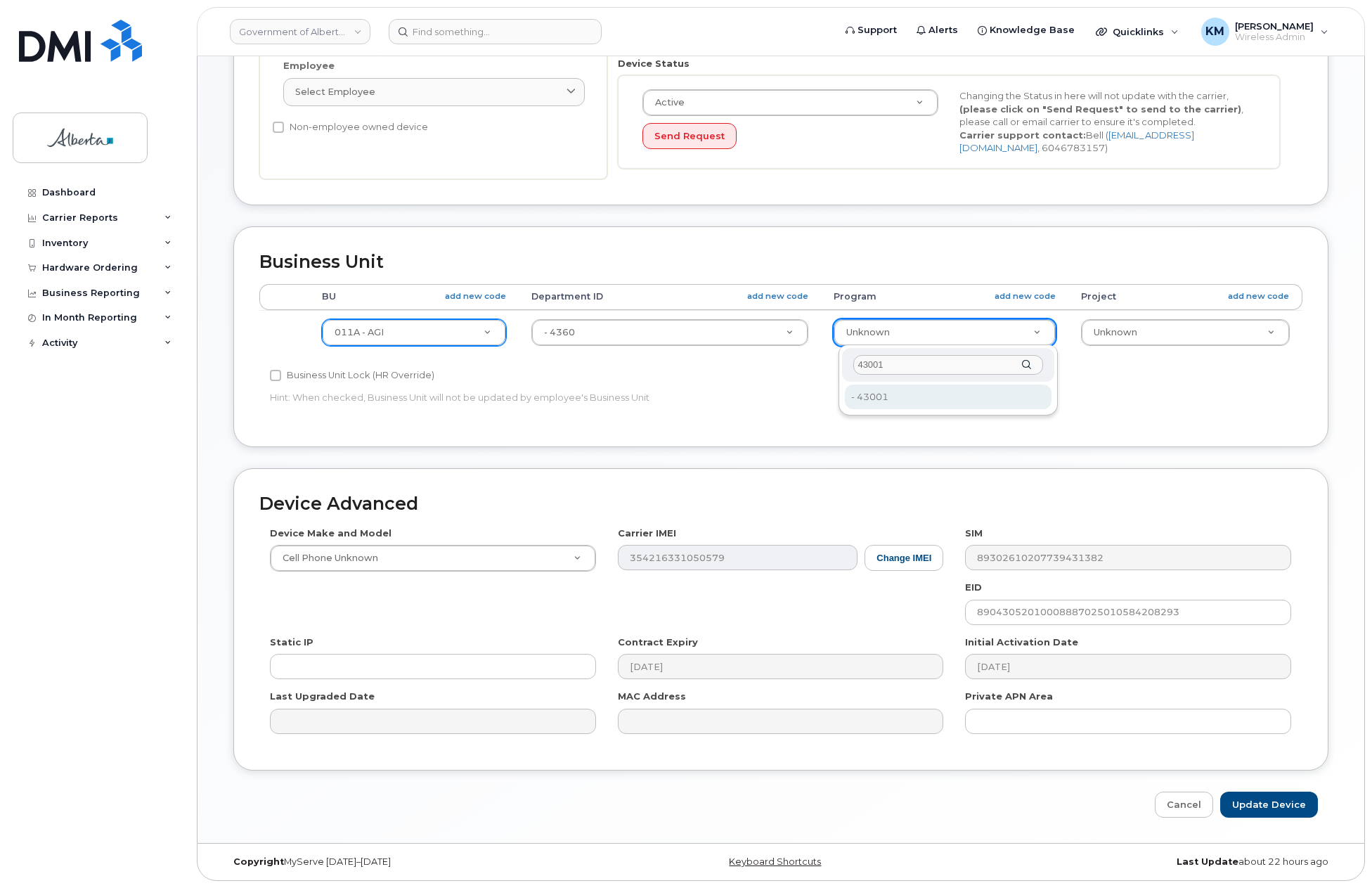
type input "43001"
drag, startPoint x: 885, startPoint y: 391, endPoint x: 892, endPoint y: 388, distance: 7.6
type input "4120415"
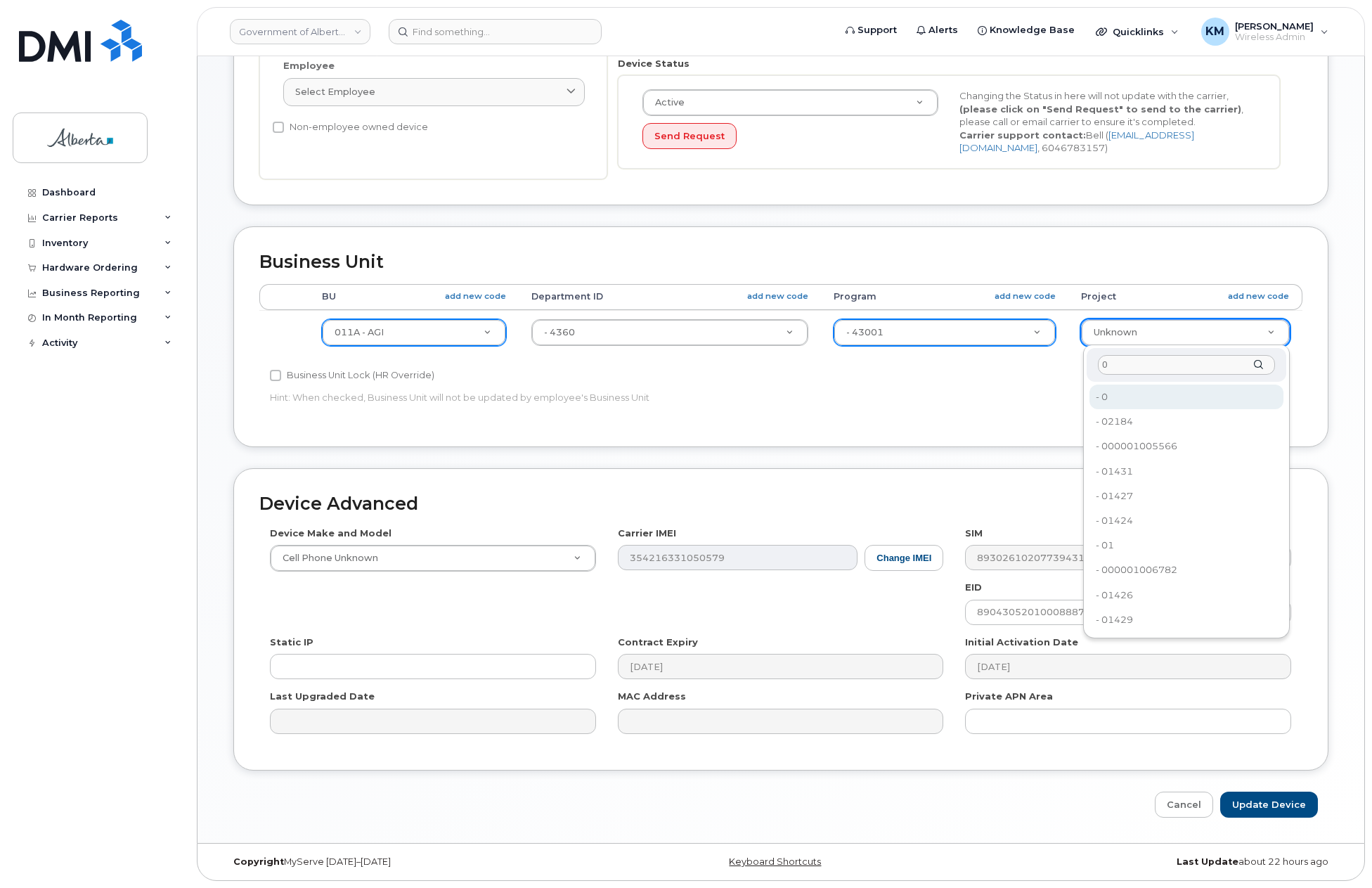
type input "0"
type input "4753728"
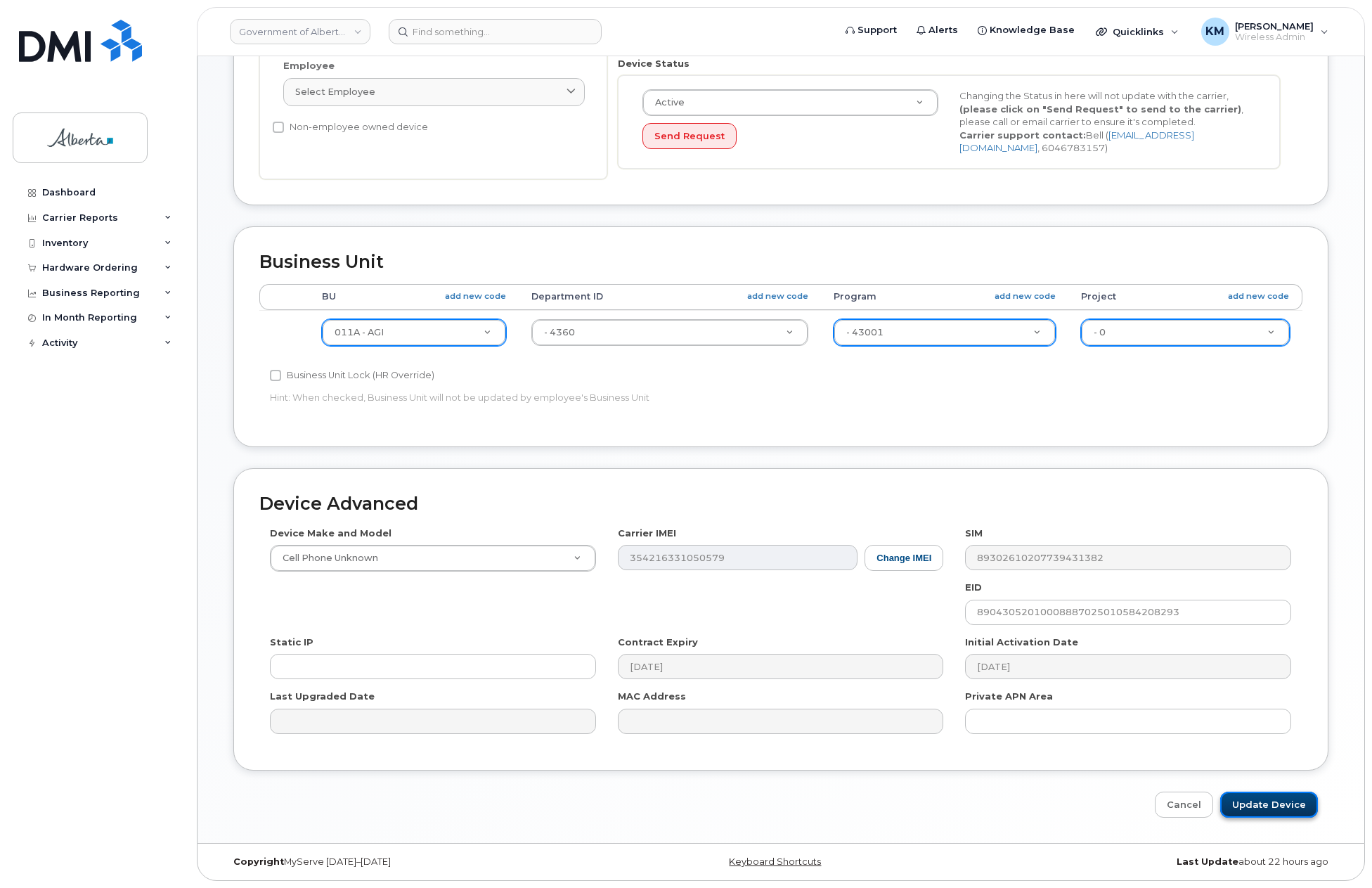
click at [1261, 801] on input "Update Device" at bounding box center [1269, 805] width 98 height 26
type input "Saving..."
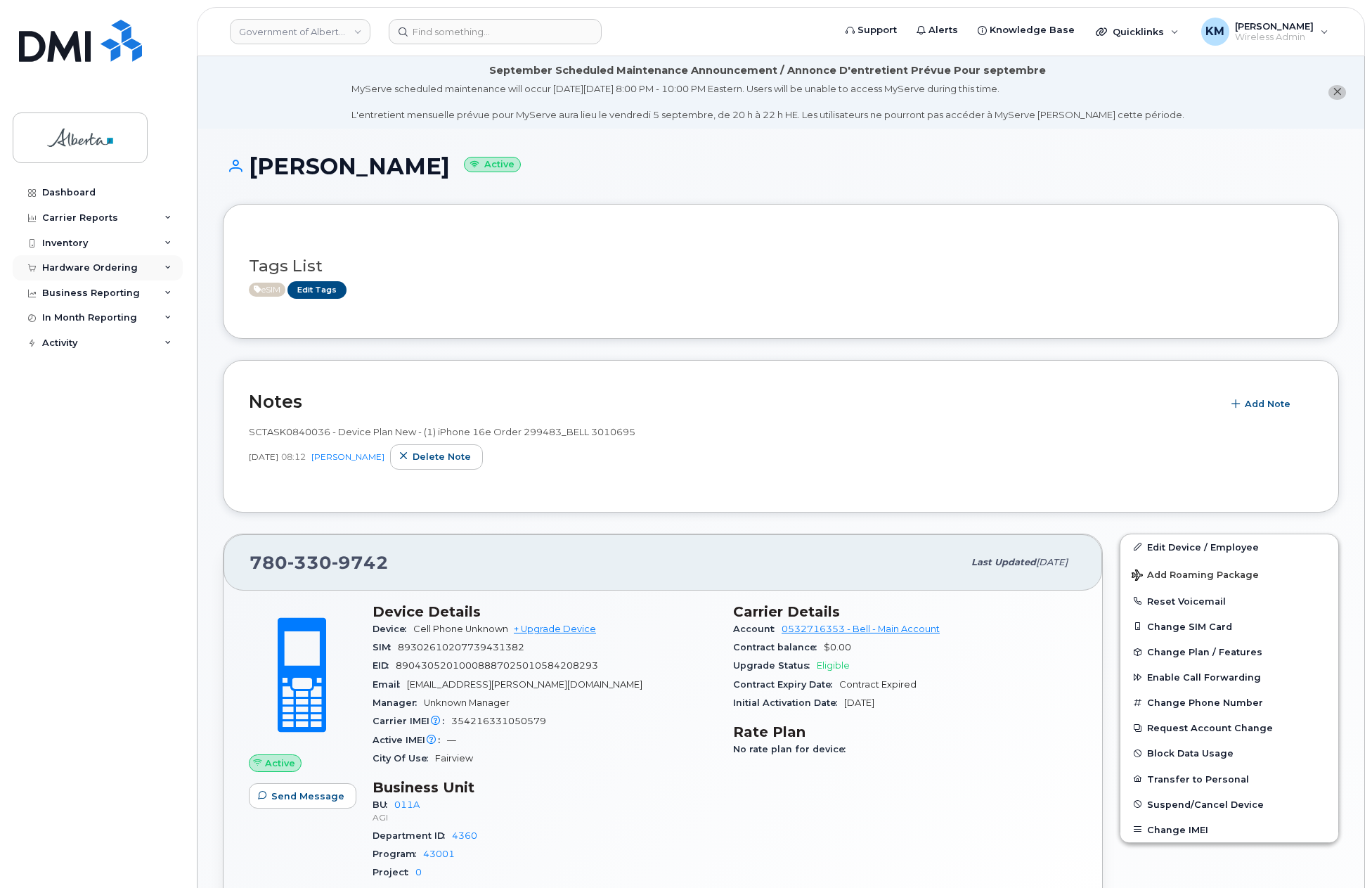
click at [76, 265] on div "Hardware Ordering" at bounding box center [89, 267] width 96 height 11
click at [65, 315] on div "Orders" at bounding box center [66, 320] width 35 height 13
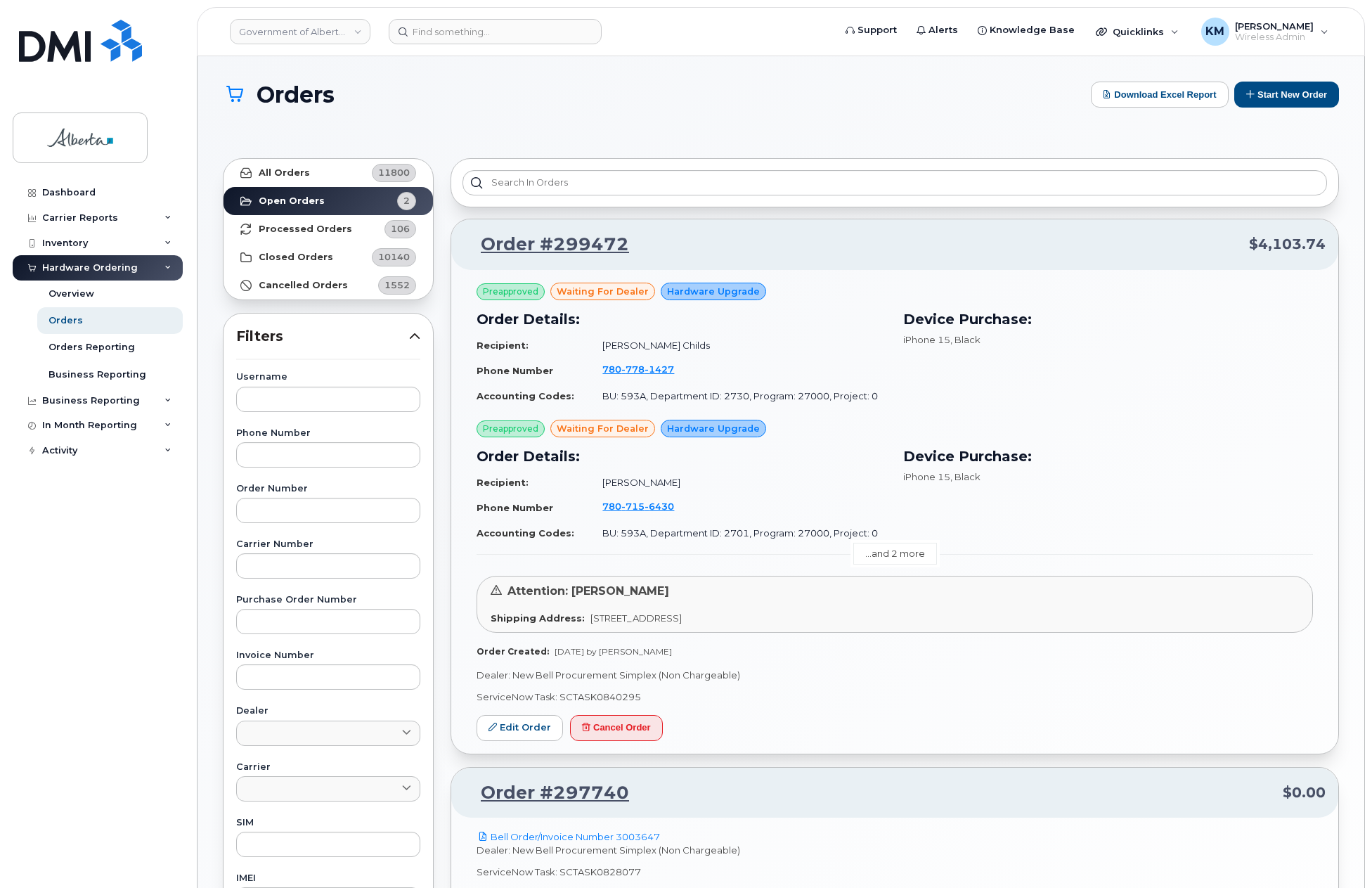
click at [887, 554] on link "...and 2 more" at bounding box center [895, 554] width 84 height 22
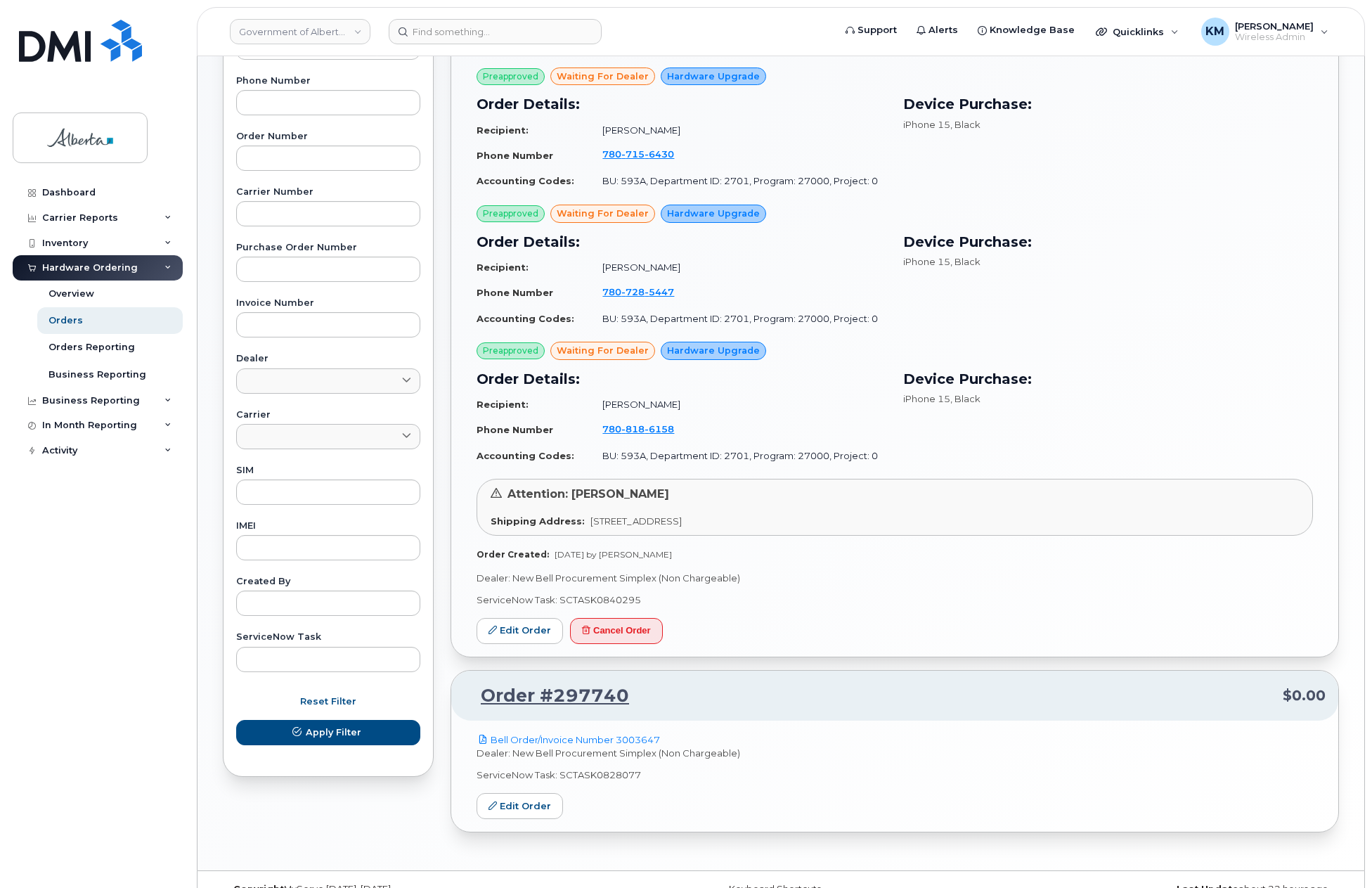
scroll to position [380, 0]
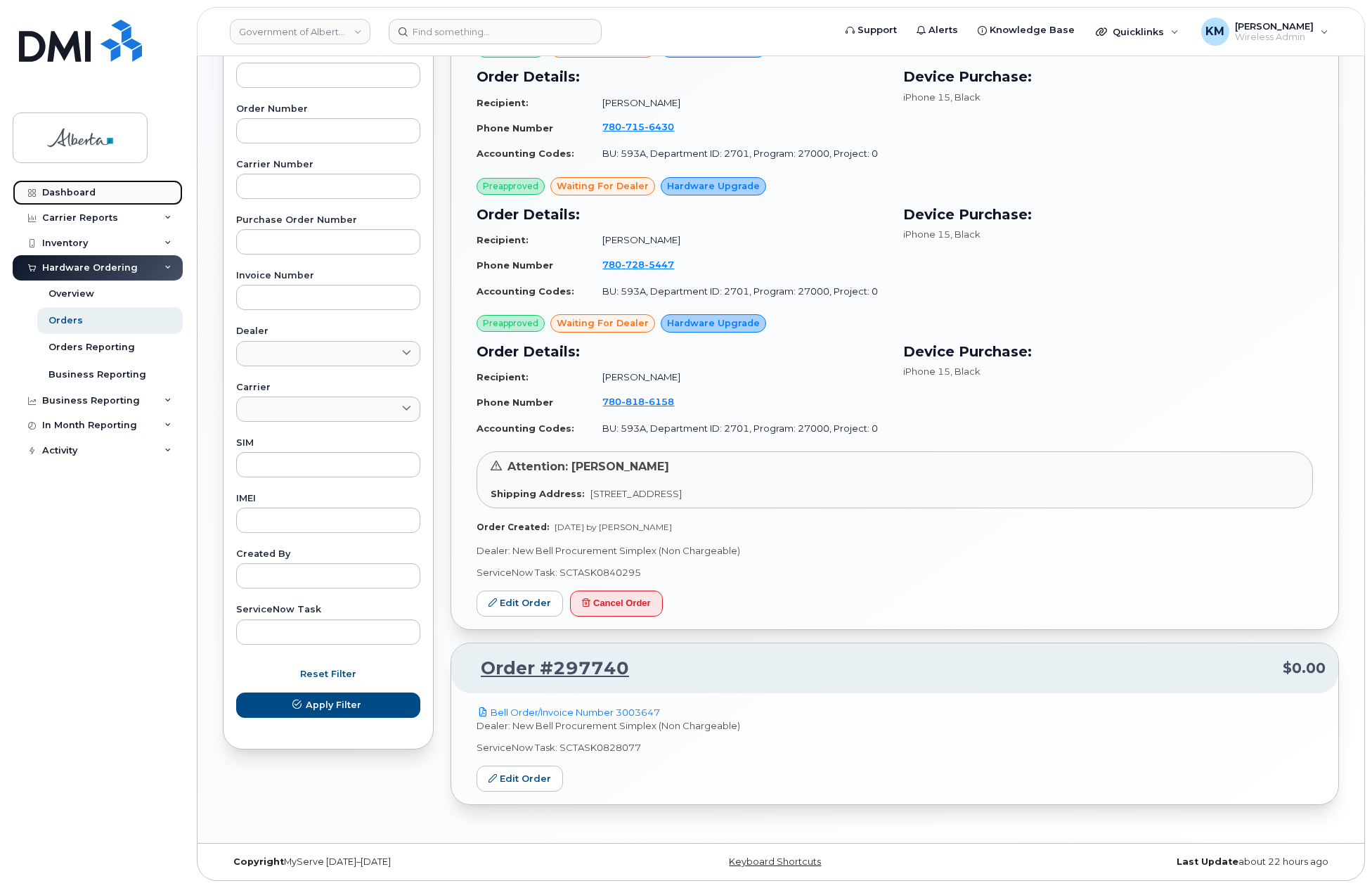
click at [90, 193] on div "Dashboard" at bounding box center [68, 193] width 54 height 11
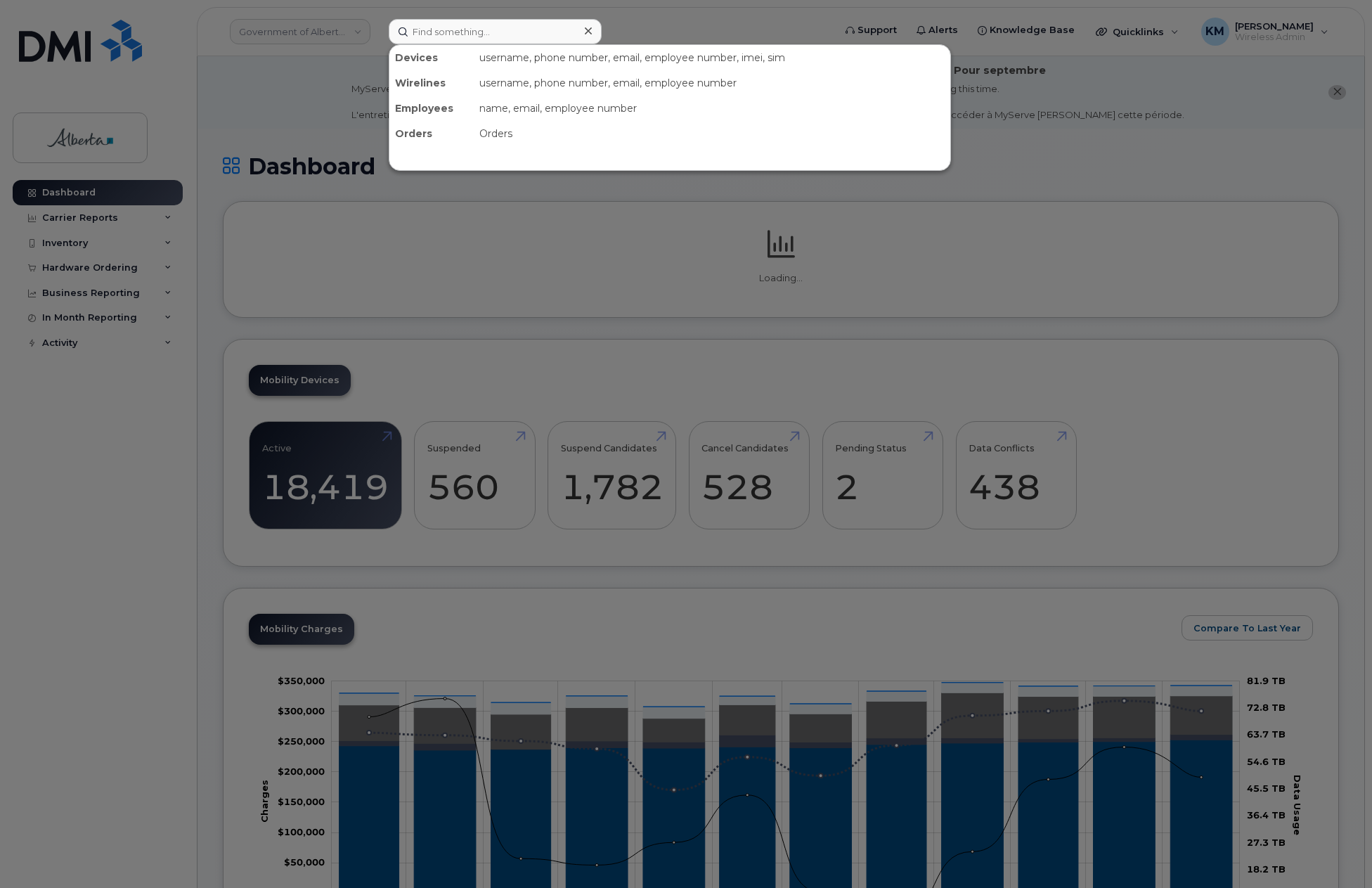
click at [452, 30] on input at bounding box center [494, 32] width 213 height 26
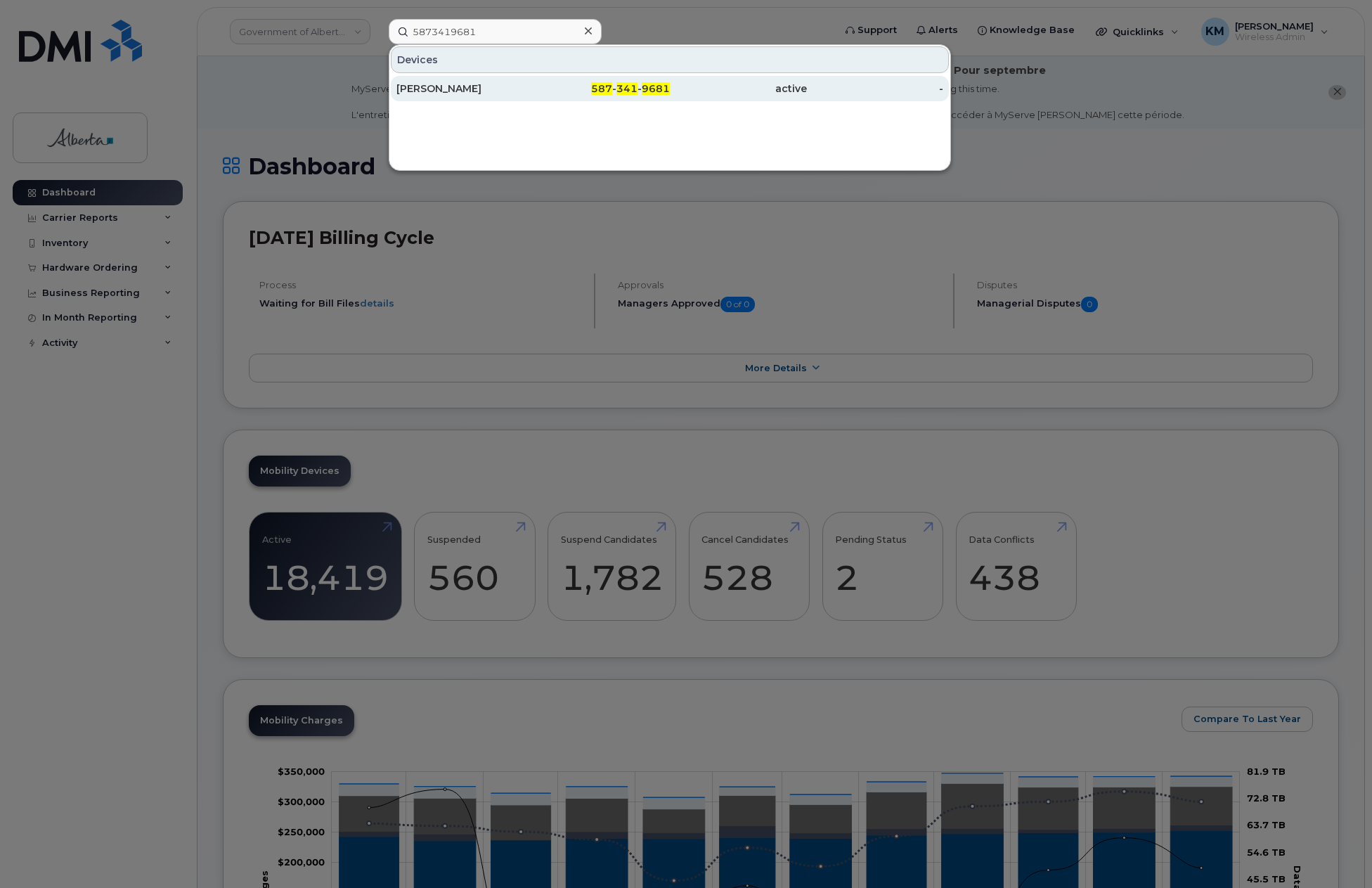
type input "5873419681"
click at [452, 85] on div "[PERSON_NAME]" at bounding box center [465, 88] width 137 height 14
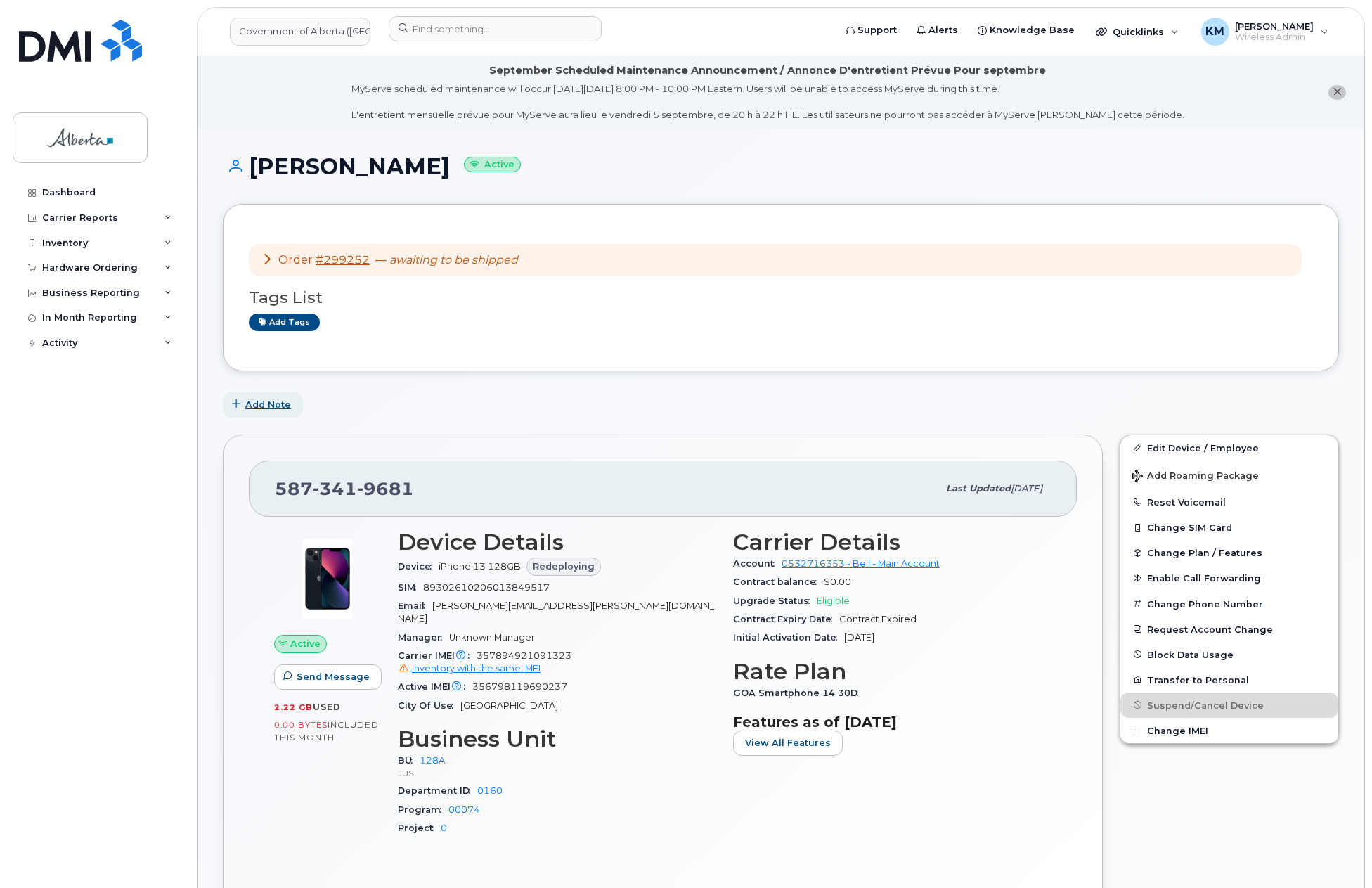
click at [275, 399] on span "Add Note" at bounding box center [268, 404] width 46 height 14
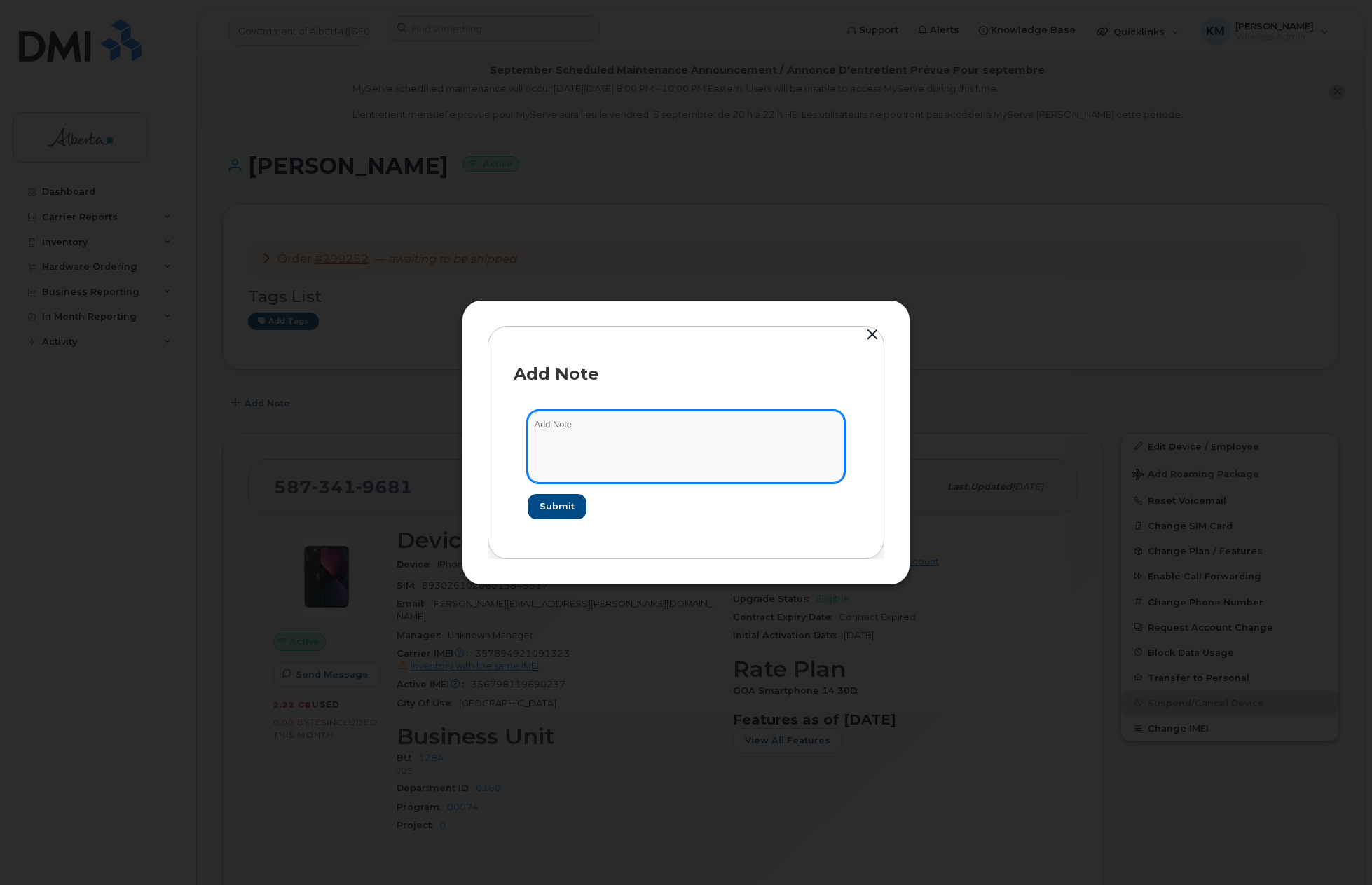
click at [609, 427] on textarea at bounding box center [686, 446] width 316 height 72
click at [780, 427] on textarea "SCTASK0838979 -" at bounding box center [686, 446] width 316 height 72
paste textarea "Device Replace - (1) 5873419681 iPhone 16e - Order 299252_BELL 3010263"
type textarea "SCTASK0838979 - Device Replace - (1) 5873419681 iPhone 16e - Order 299252_BELL …"
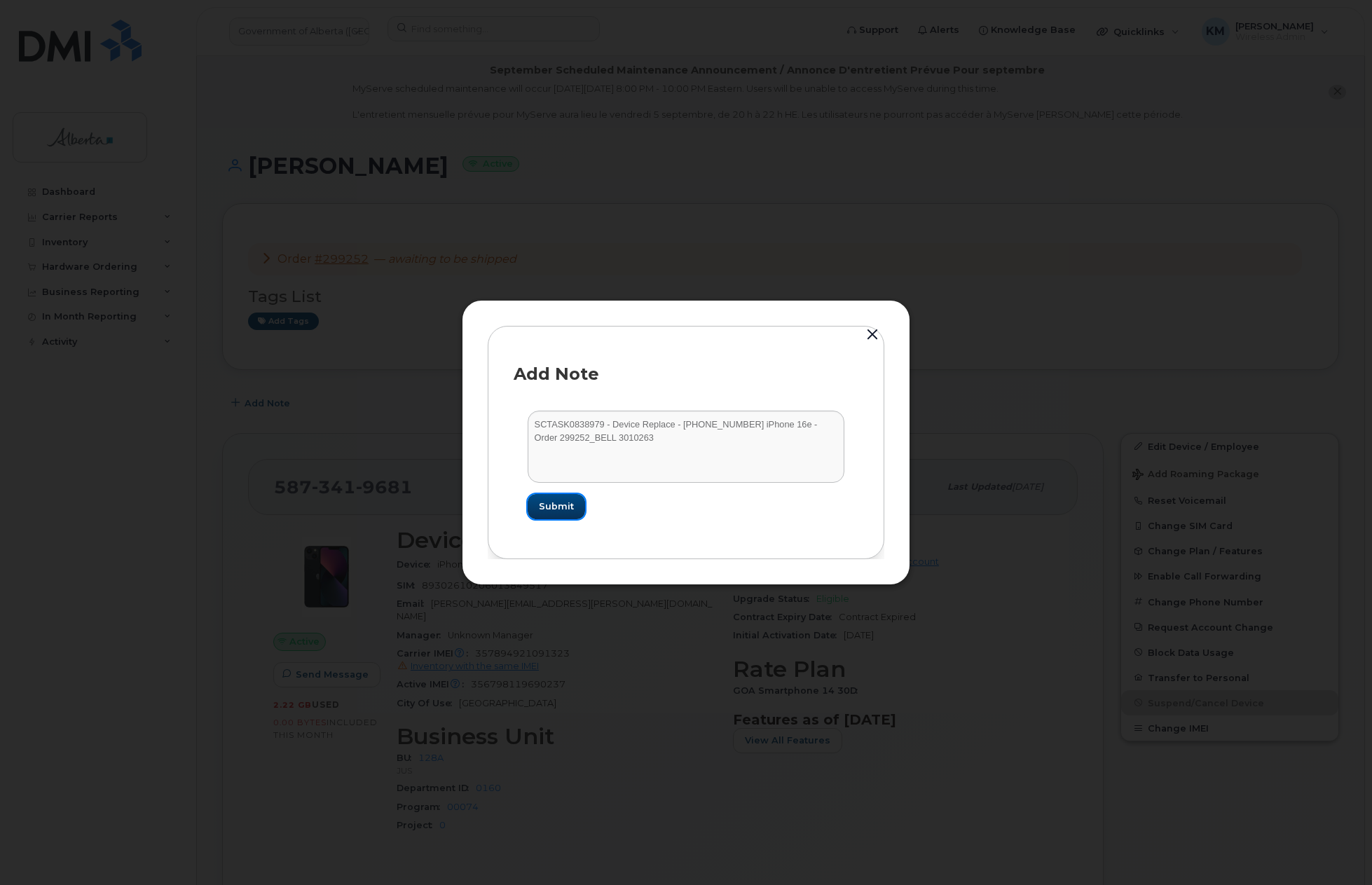
click at [566, 501] on span "Submit" at bounding box center [556, 506] width 35 height 14
